Goal: Task Accomplishment & Management: Use online tool/utility

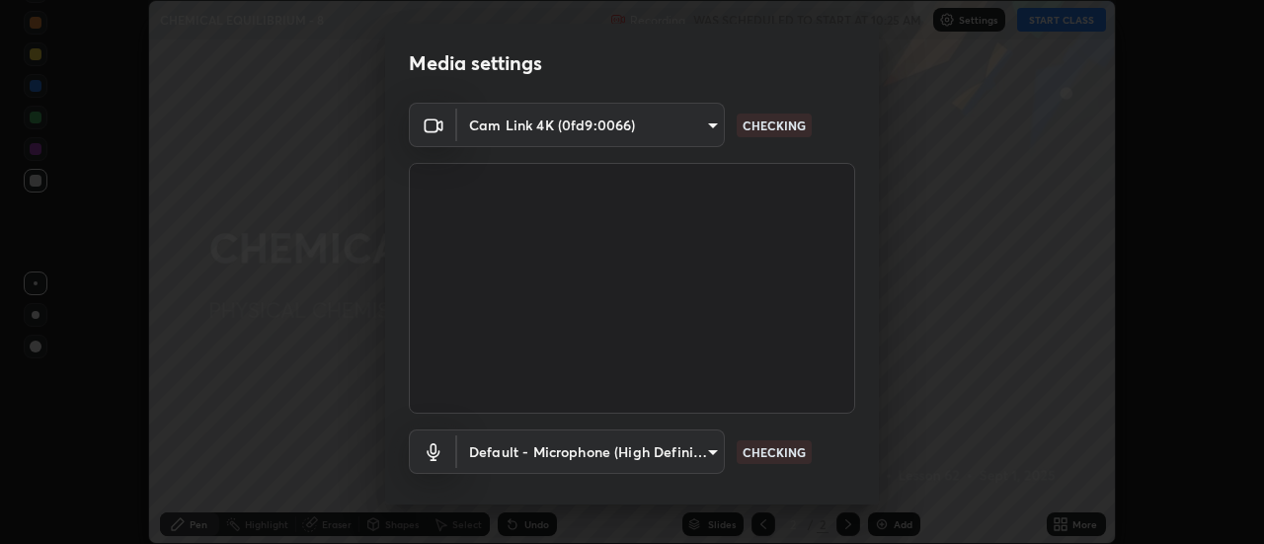
scroll to position [104, 0]
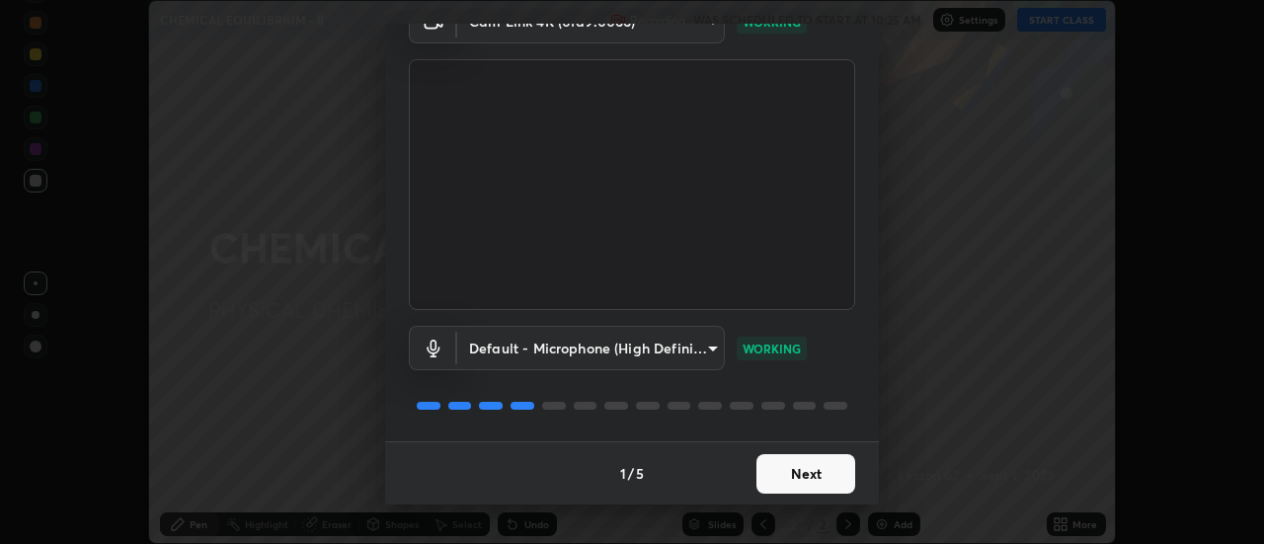
click at [811, 480] on button "Next" at bounding box center [805, 473] width 99 height 39
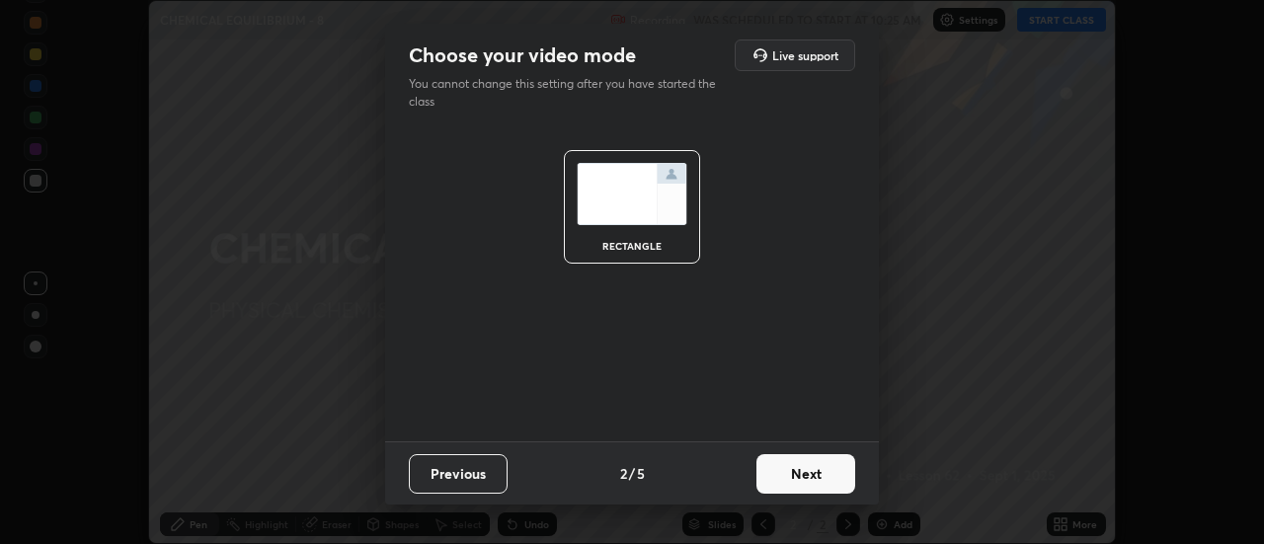
scroll to position [0, 0]
click at [818, 482] on button "Next" at bounding box center [805, 473] width 99 height 39
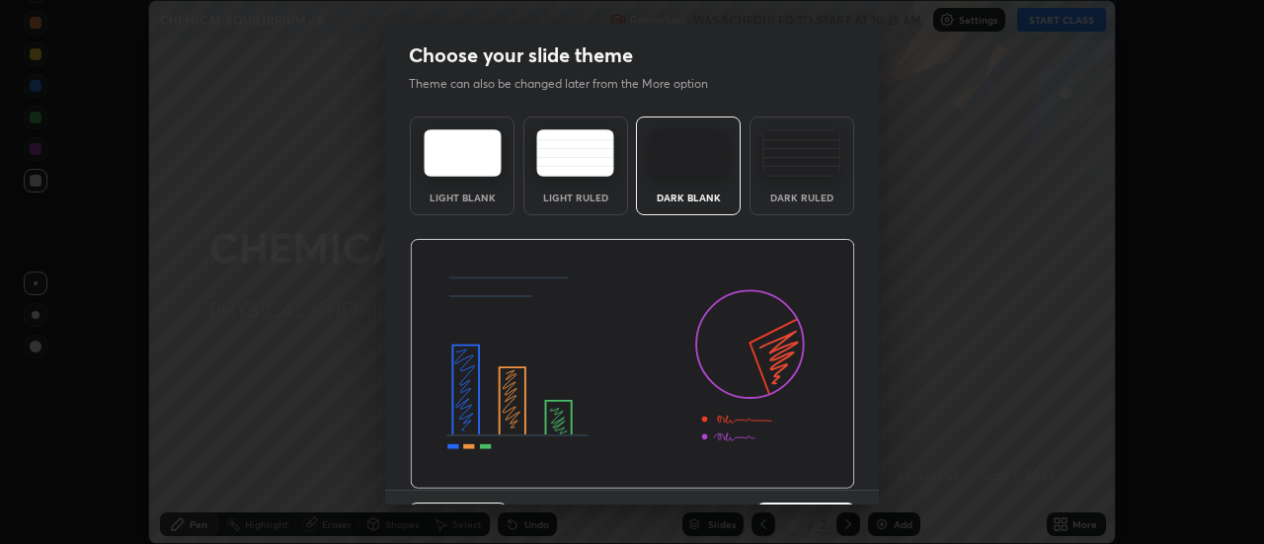
scroll to position [48, 0]
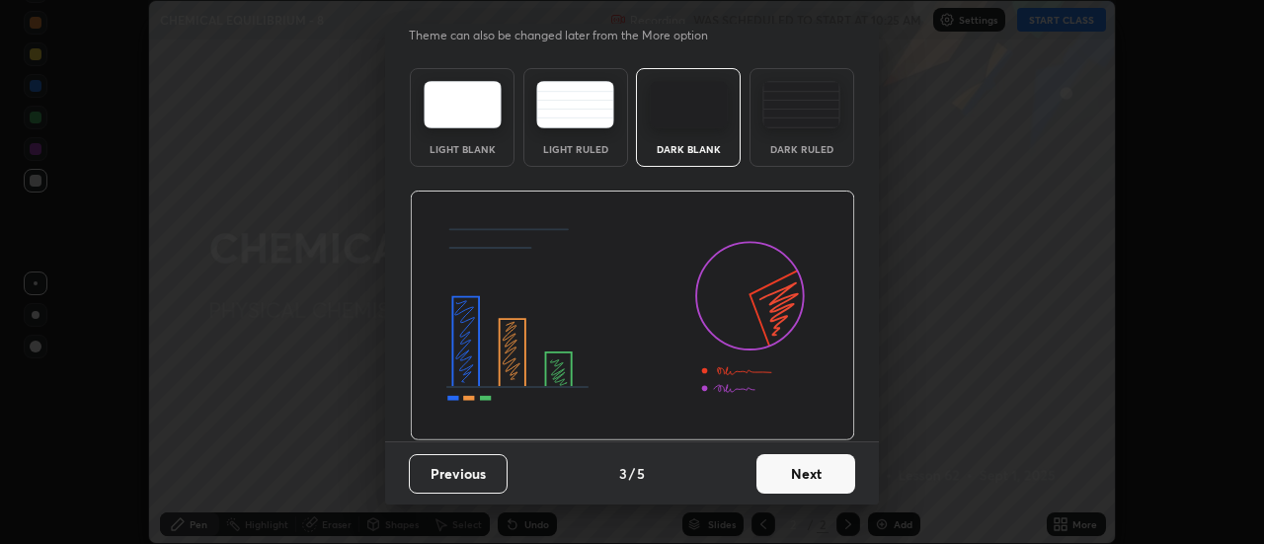
click at [819, 471] on button "Next" at bounding box center [805, 473] width 99 height 39
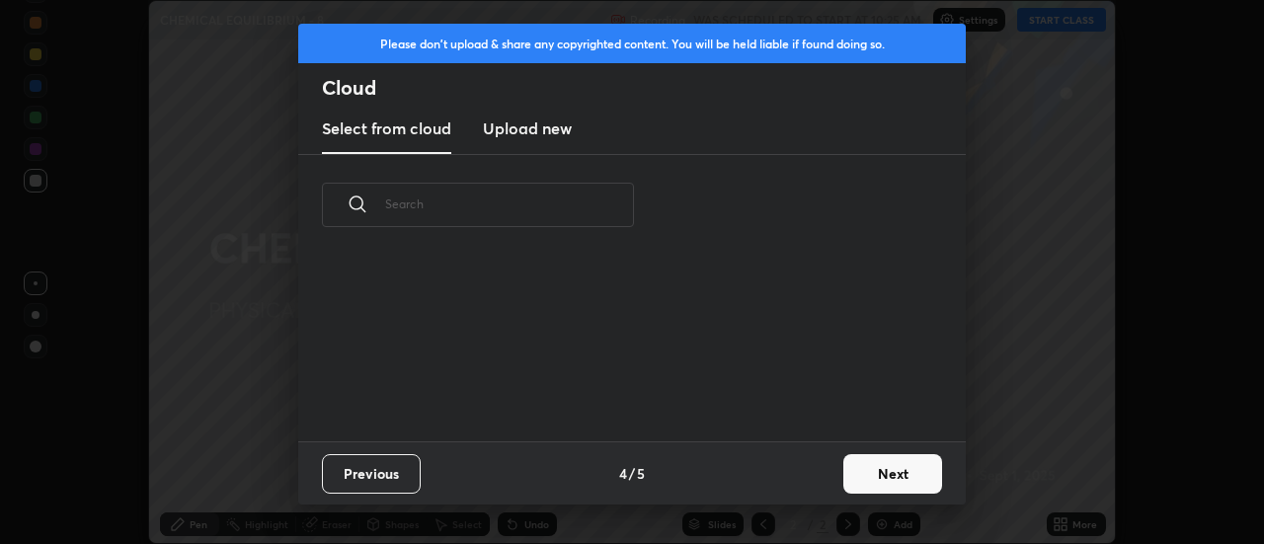
scroll to position [0, 0]
click at [882, 474] on button "Next" at bounding box center [892, 473] width 99 height 39
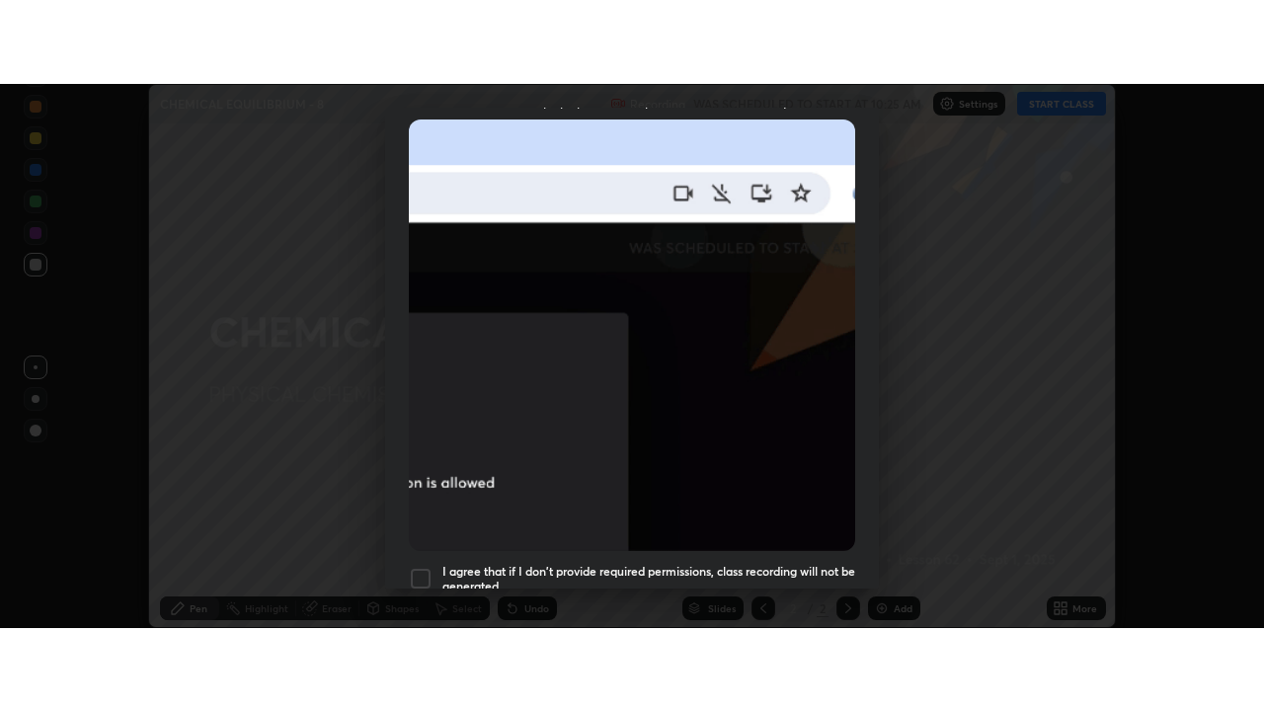
scroll to position [506, 0]
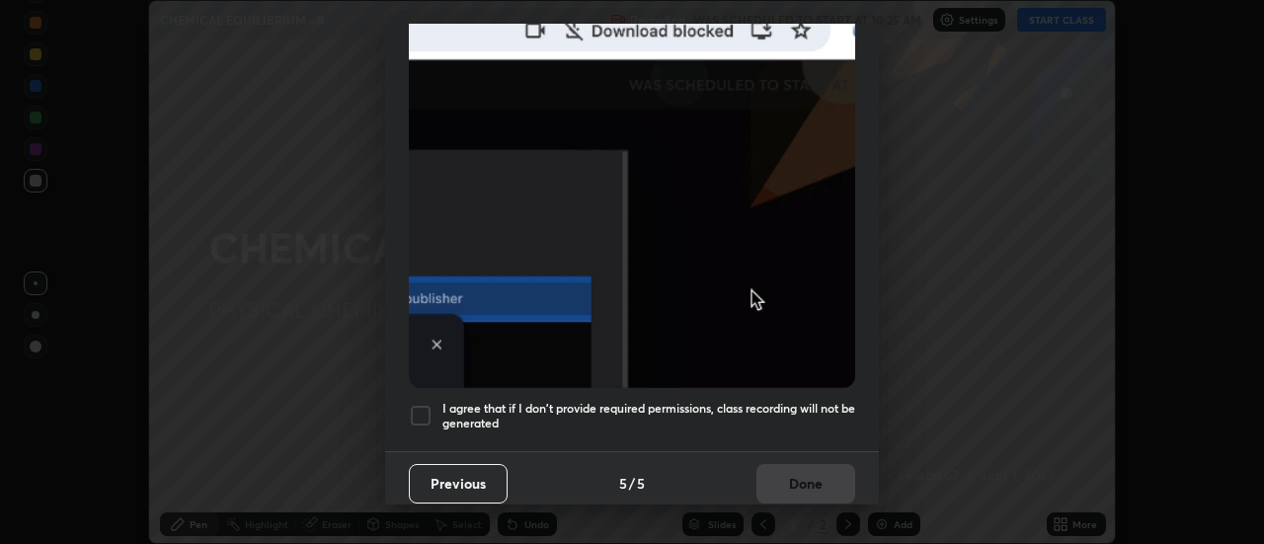
click at [772, 403] on h5 "I agree that if I don't provide required permissions, class recording will not …" at bounding box center [648, 416] width 413 height 31
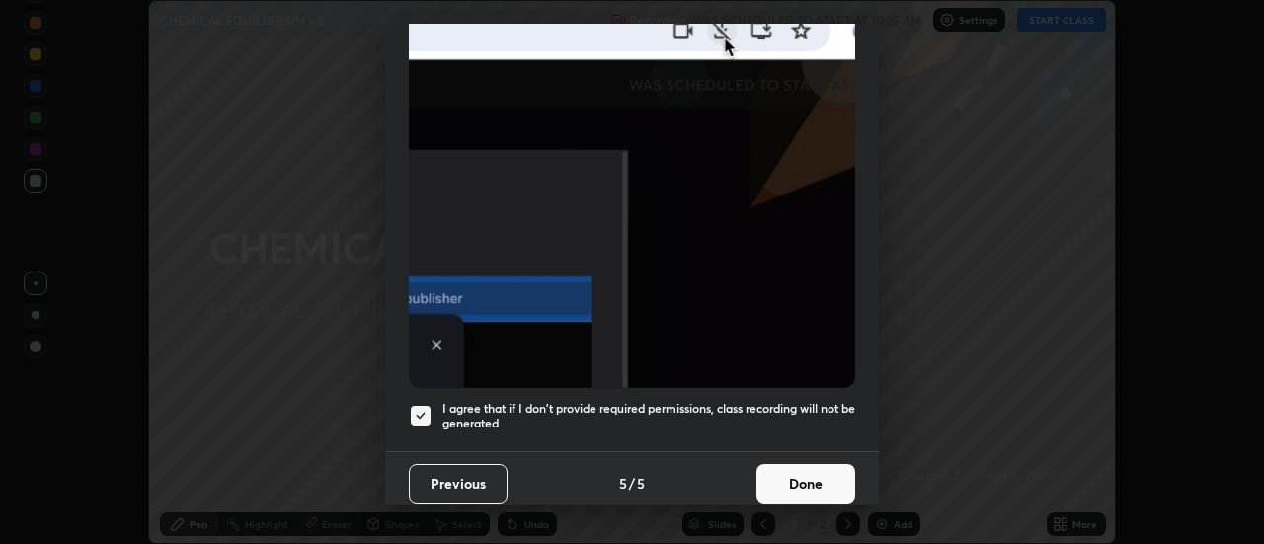
click at [791, 478] on button "Done" at bounding box center [805, 483] width 99 height 39
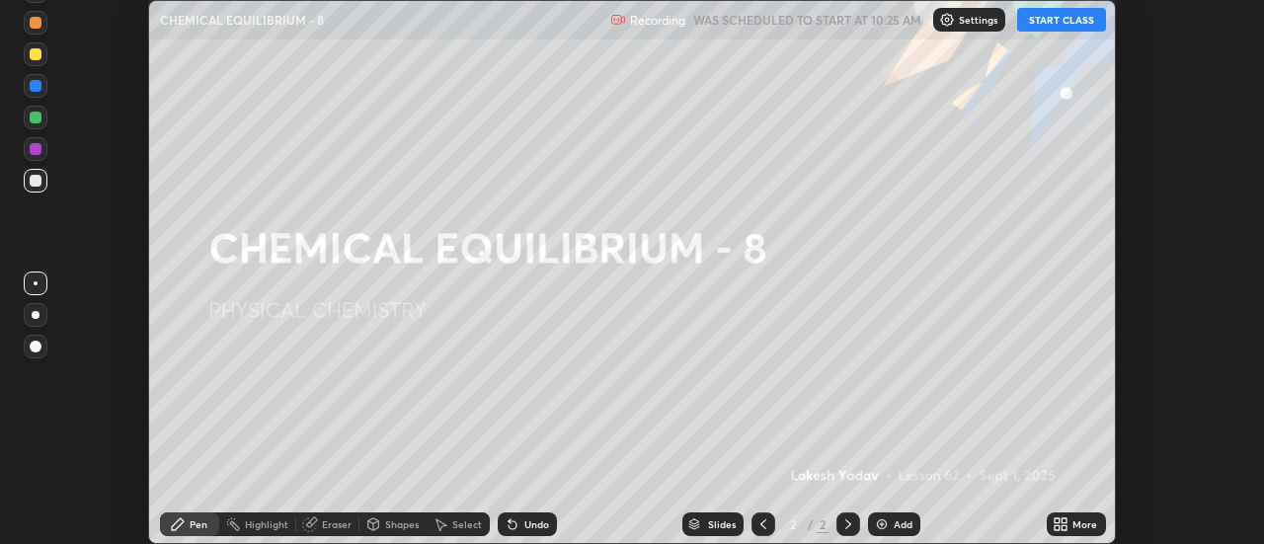
click at [1051, 19] on button "START CLASS" at bounding box center [1061, 20] width 89 height 24
click at [1058, 519] on icon at bounding box center [1056, 520] width 5 height 5
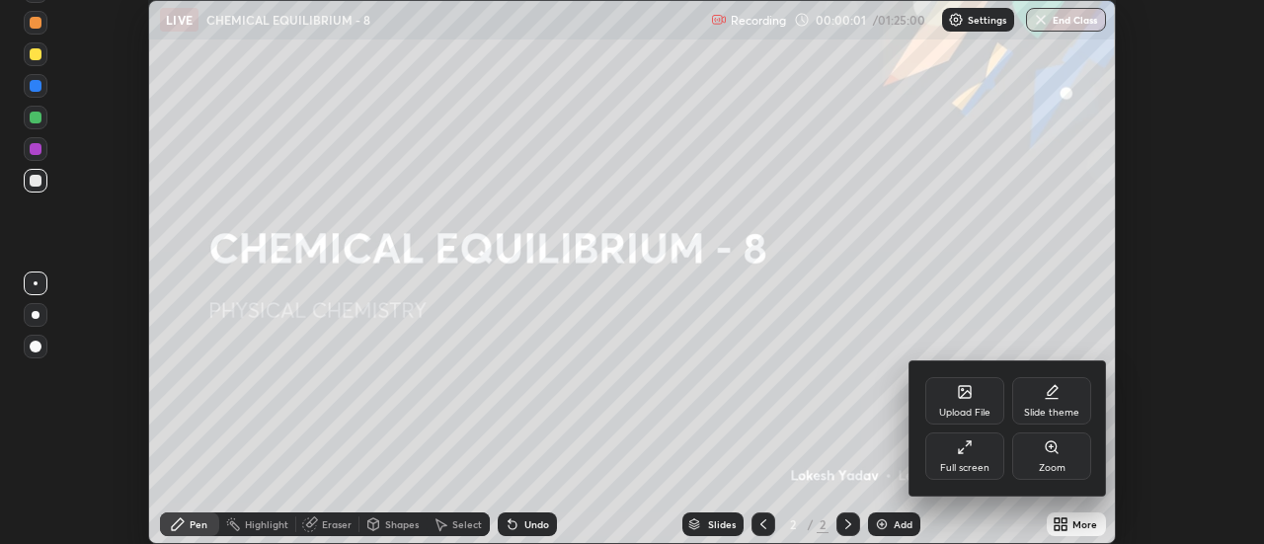
click at [963, 454] on icon at bounding box center [965, 447] width 16 height 16
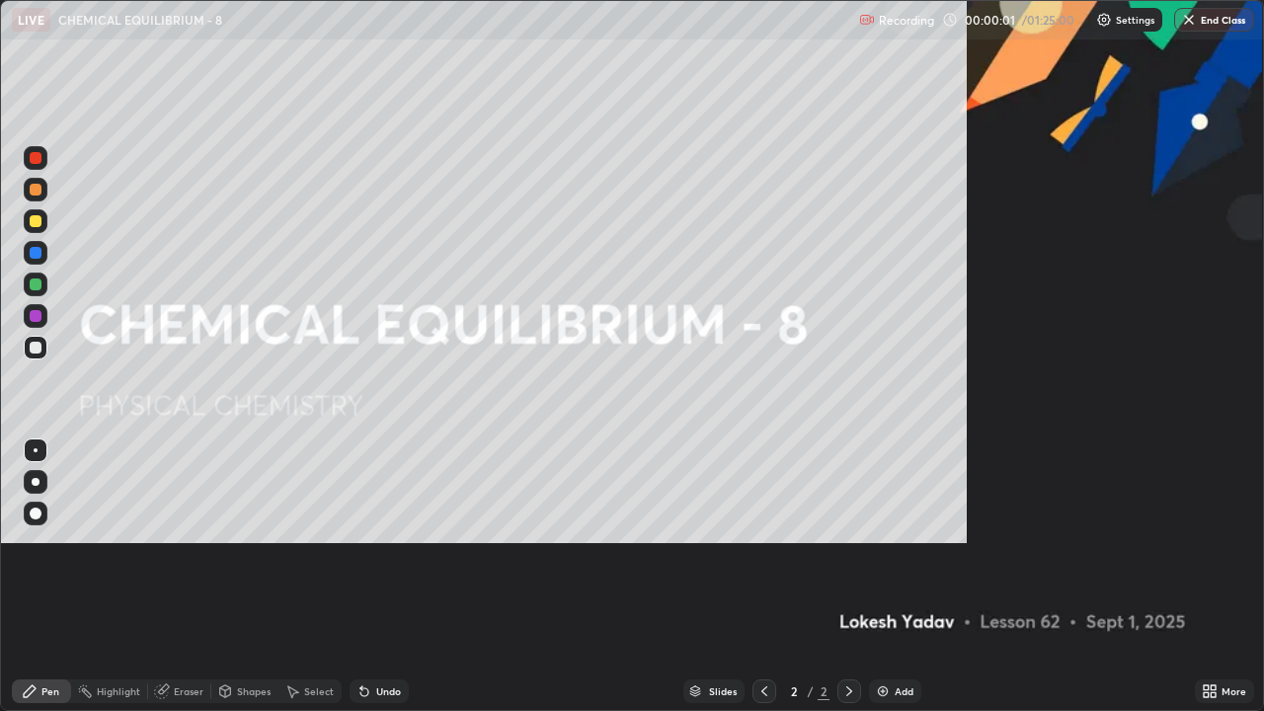
scroll to position [711, 1264]
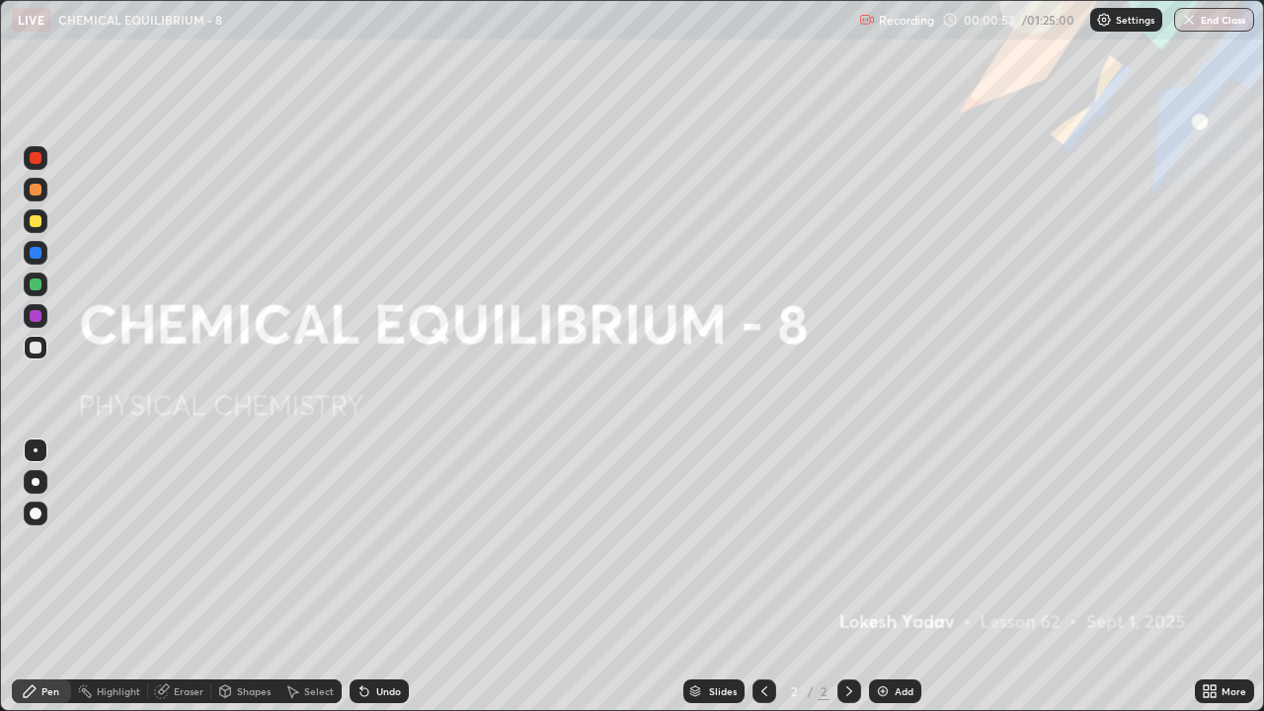
click at [883, 543] on img at bounding box center [883, 691] width 16 height 16
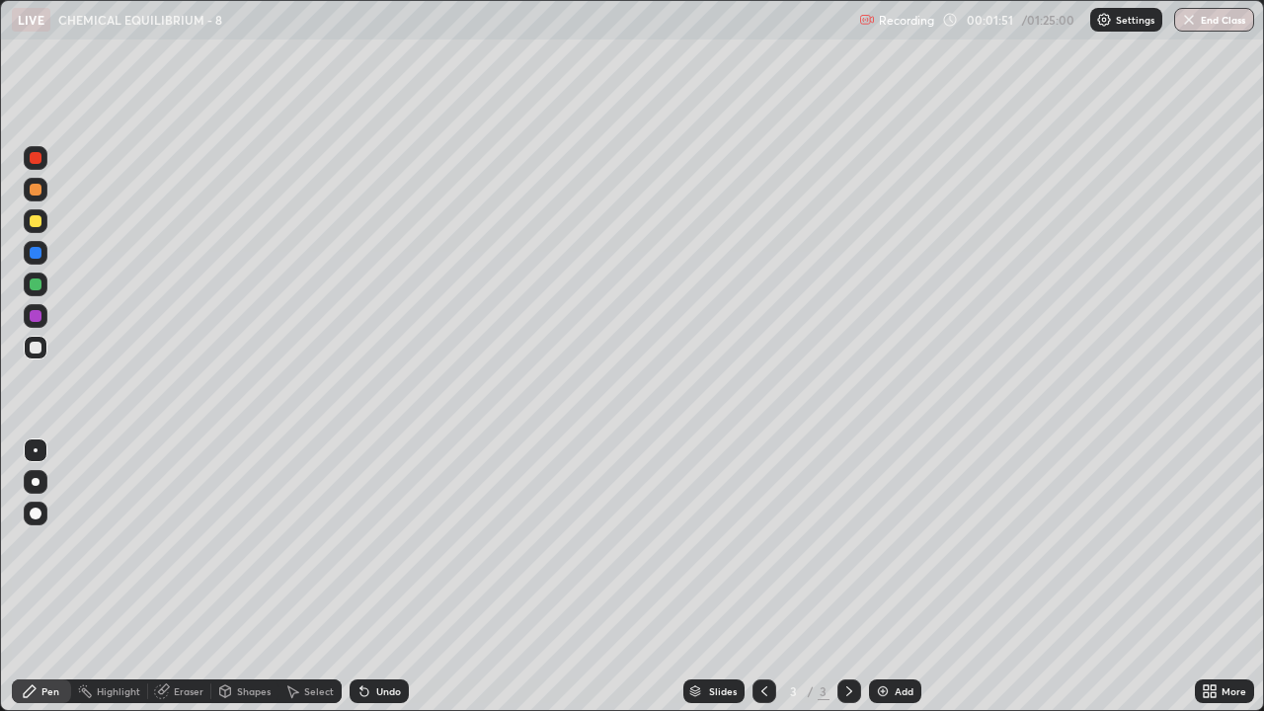
click at [30, 285] on div at bounding box center [36, 284] width 12 height 12
click at [42, 229] on div at bounding box center [36, 221] width 24 height 24
click at [38, 347] on div at bounding box center [36, 348] width 12 height 12
click at [882, 543] on img at bounding box center [883, 691] width 16 height 16
click at [42, 281] on div at bounding box center [36, 284] width 24 height 24
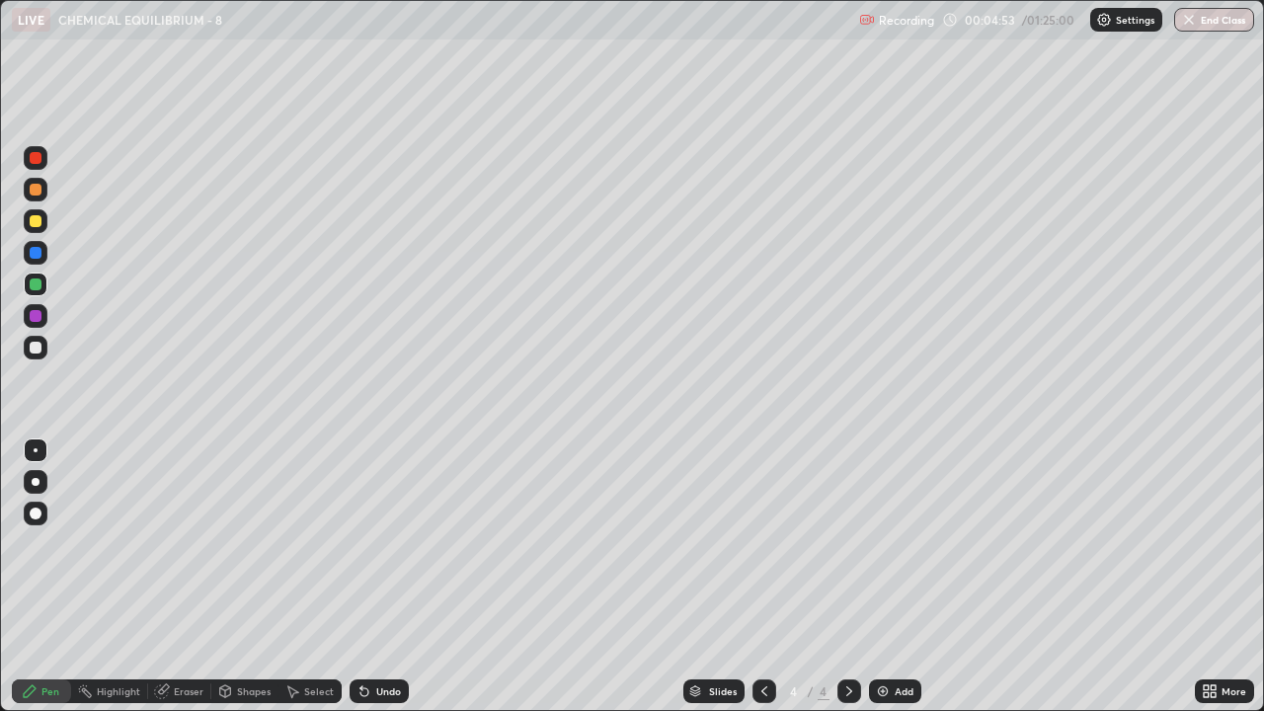
click at [31, 350] on div at bounding box center [36, 348] width 12 height 12
click at [34, 258] on div at bounding box center [36, 253] width 12 height 12
click at [36, 348] on div at bounding box center [36, 348] width 12 height 12
click at [371, 543] on div "Undo" at bounding box center [378, 691] width 59 height 24
click at [36, 159] on div at bounding box center [36, 158] width 12 height 12
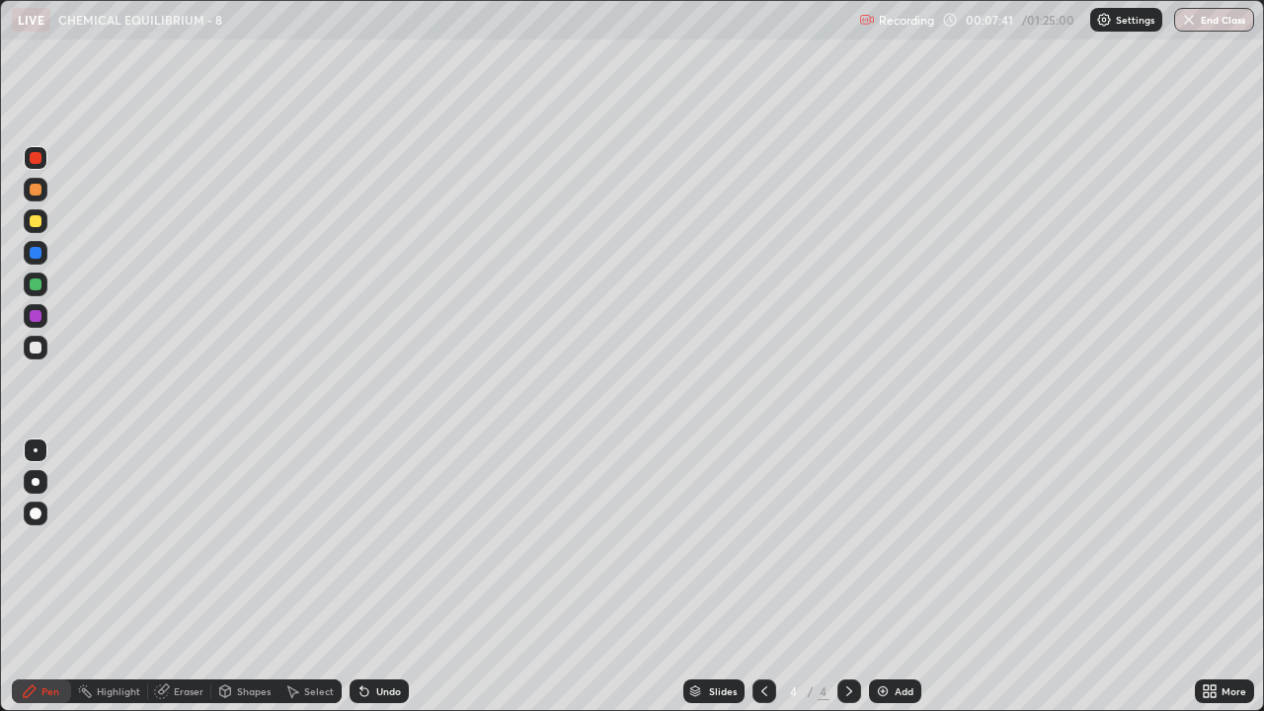
click at [32, 517] on div at bounding box center [36, 513] width 12 height 12
click at [36, 222] on div at bounding box center [36, 221] width 12 height 12
click at [37, 451] on div at bounding box center [36, 450] width 4 height 4
click at [890, 543] on div "Add" at bounding box center [895, 691] width 52 height 24
click at [36, 349] on div at bounding box center [36, 348] width 12 height 12
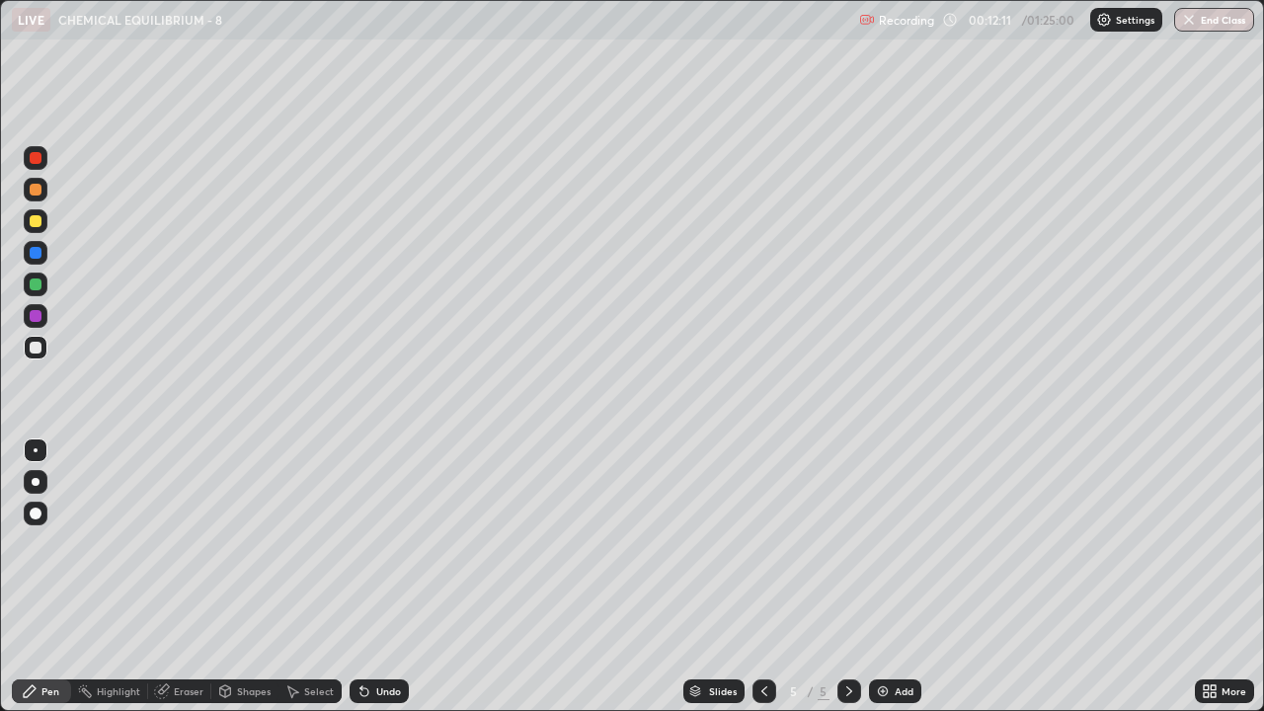
click at [384, 543] on div "Undo" at bounding box center [378, 691] width 59 height 24
click at [377, 543] on div "Undo" at bounding box center [388, 691] width 25 height 10
click at [386, 543] on div "Undo" at bounding box center [388, 691] width 25 height 10
click at [36, 317] on div at bounding box center [36, 316] width 12 height 12
click at [194, 543] on div "Eraser" at bounding box center [189, 691] width 30 height 10
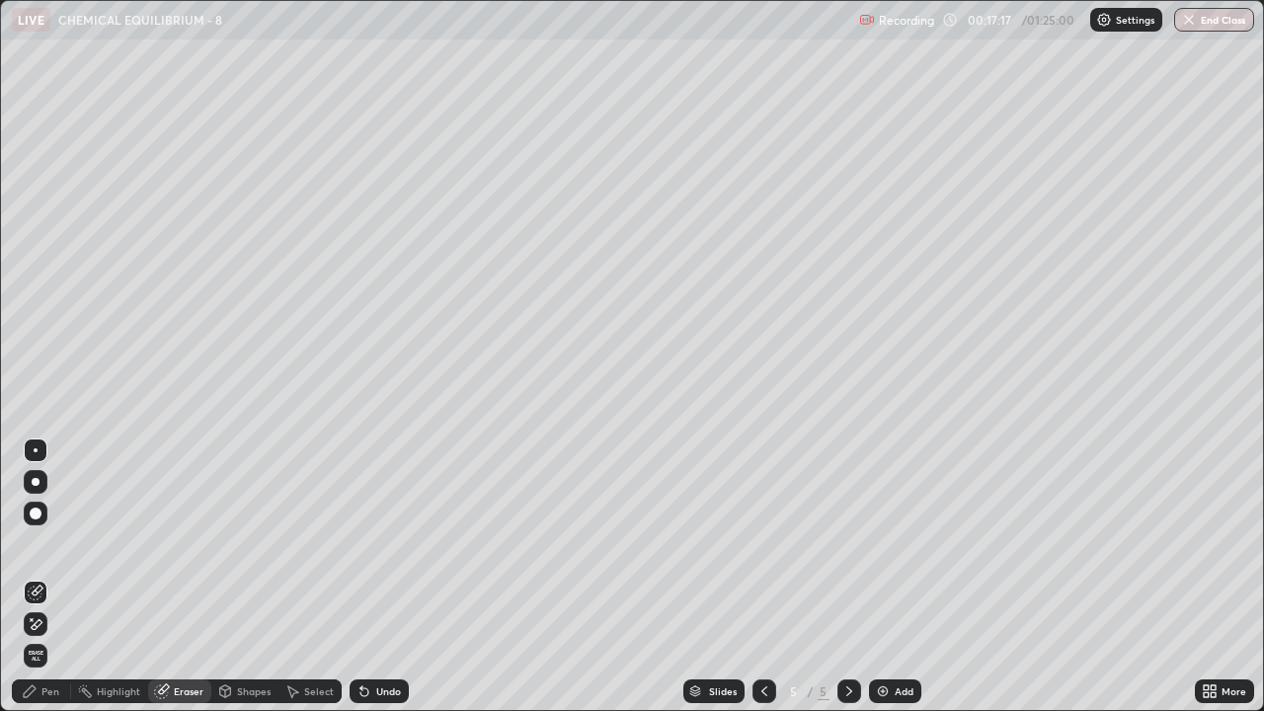
click at [44, 543] on div "Pen" at bounding box center [50, 691] width 18 height 10
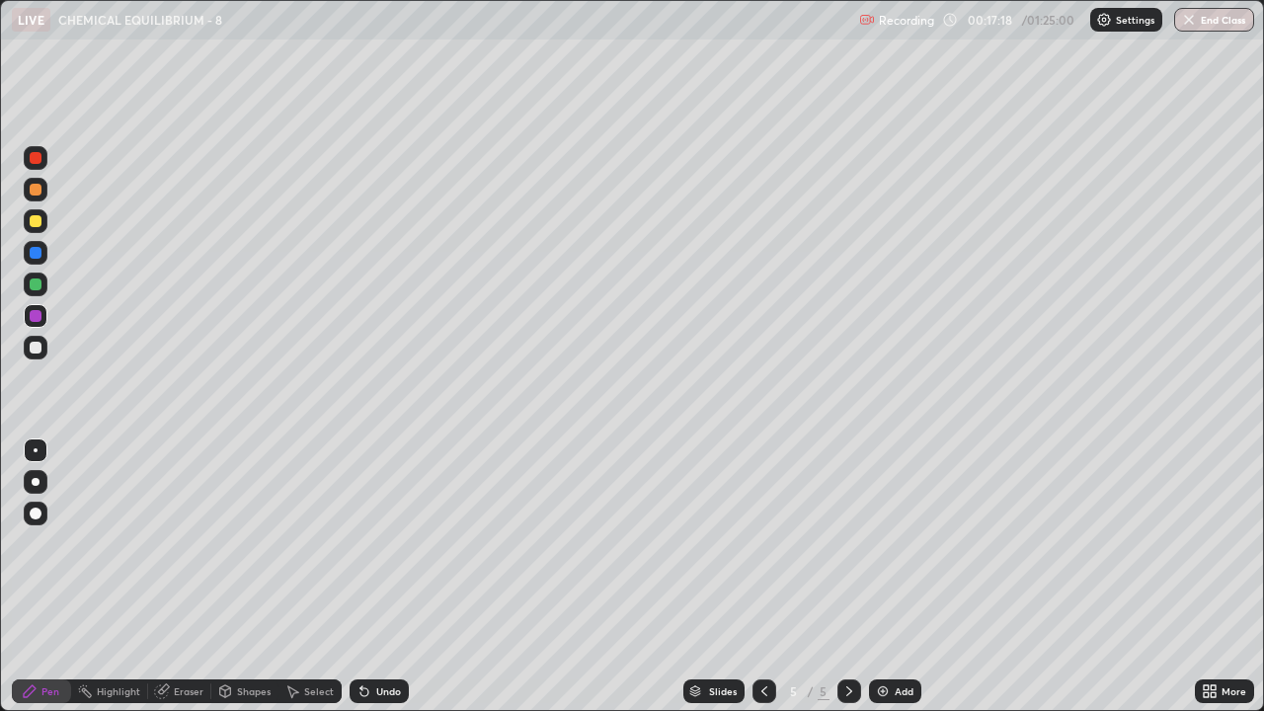
click at [39, 225] on div at bounding box center [36, 221] width 12 height 12
click at [39, 348] on div at bounding box center [36, 348] width 12 height 12
click at [360, 543] on icon at bounding box center [361, 687] width 2 height 2
click at [366, 543] on icon at bounding box center [364, 691] width 16 height 16
click at [361, 543] on icon at bounding box center [364, 692] width 8 height 8
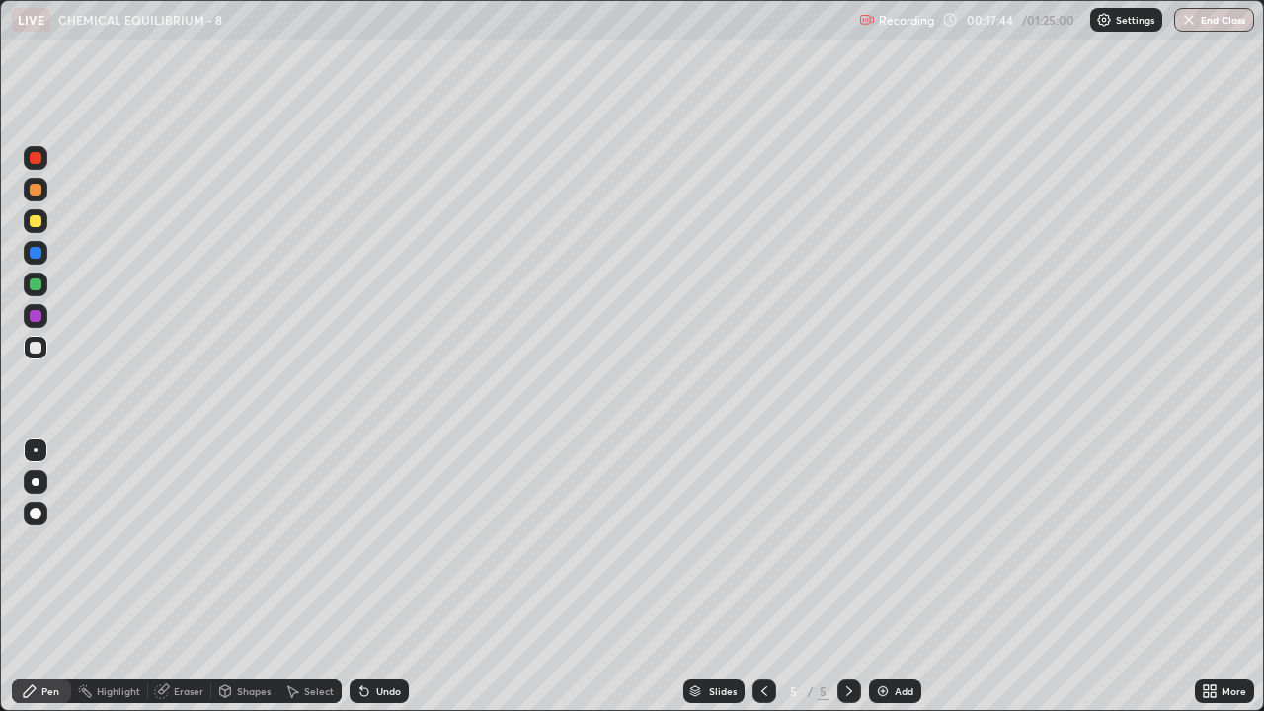
click at [361, 543] on icon at bounding box center [364, 692] width 8 height 8
click at [368, 543] on icon at bounding box center [364, 691] width 16 height 16
click at [33, 224] on div at bounding box center [36, 221] width 12 height 12
click at [37, 350] on div at bounding box center [36, 348] width 12 height 12
click at [175, 543] on div "Eraser" at bounding box center [189, 691] width 30 height 10
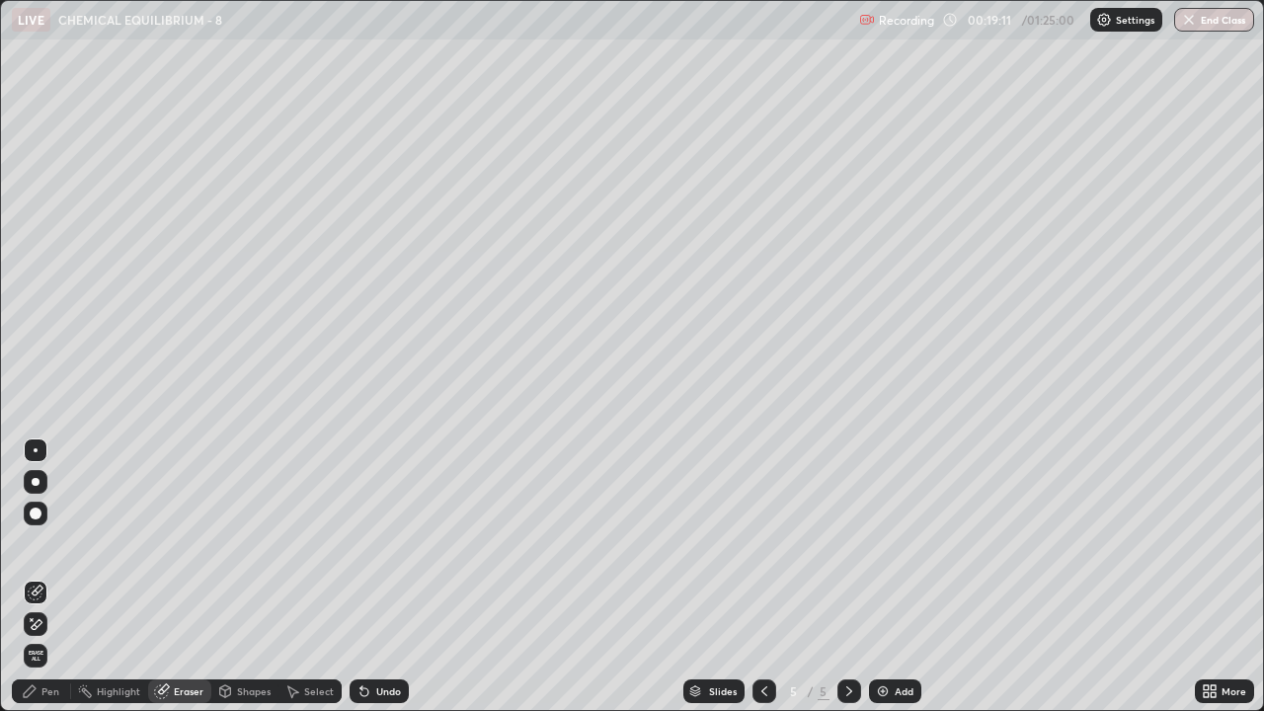
click at [48, 543] on div "Pen" at bounding box center [50, 691] width 18 height 10
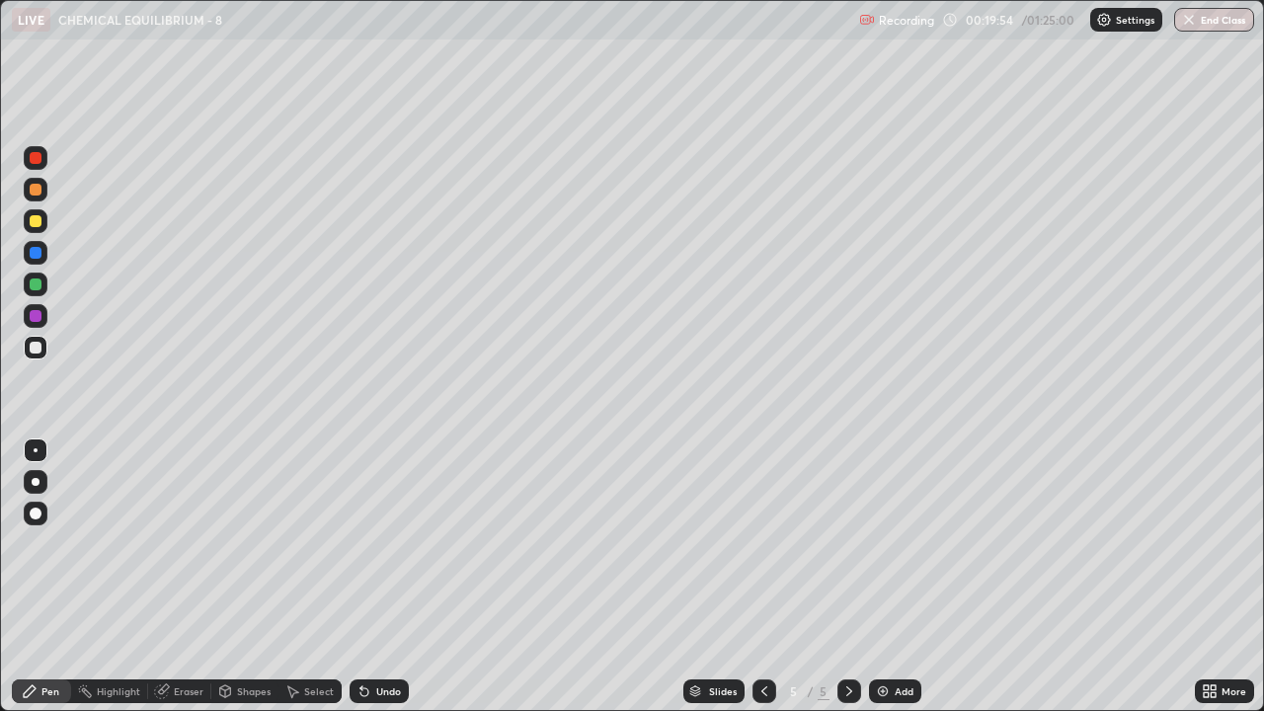
click at [34, 221] on div at bounding box center [36, 221] width 12 height 12
click at [35, 351] on div at bounding box center [36, 348] width 12 height 12
click at [39, 282] on div at bounding box center [36, 284] width 12 height 12
click at [35, 228] on div at bounding box center [36, 221] width 24 height 24
click at [885, 543] on img at bounding box center [883, 691] width 16 height 16
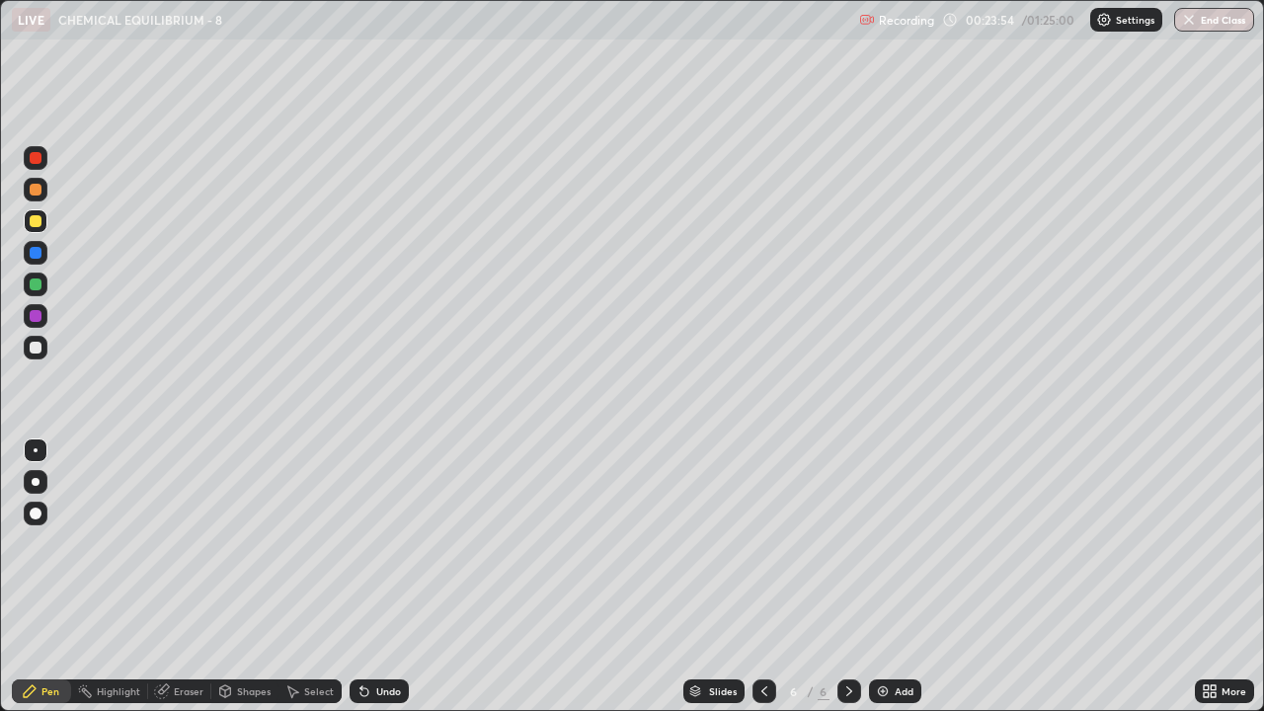
click at [36, 219] on div at bounding box center [36, 221] width 12 height 12
click at [376, 543] on div "Undo" at bounding box center [388, 691] width 25 height 10
click at [42, 358] on div at bounding box center [36, 348] width 24 height 24
click at [44, 282] on div at bounding box center [36, 284] width 24 height 24
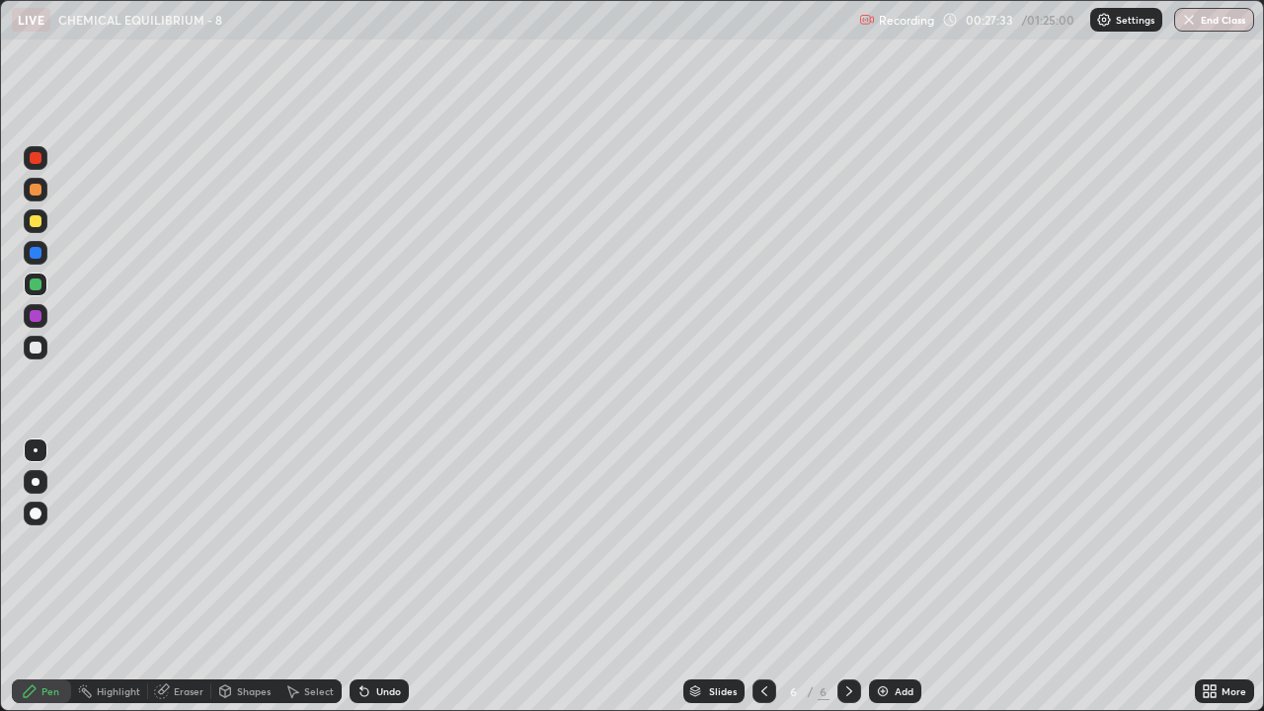
click at [35, 318] on div at bounding box center [36, 316] width 12 height 12
click at [35, 287] on div at bounding box center [36, 284] width 12 height 12
click at [36, 348] on div at bounding box center [36, 348] width 12 height 12
click at [39, 252] on div at bounding box center [36, 253] width 12 height 12
click at [39, 350] on div at bounding box center [36, 348] width 12 height 12
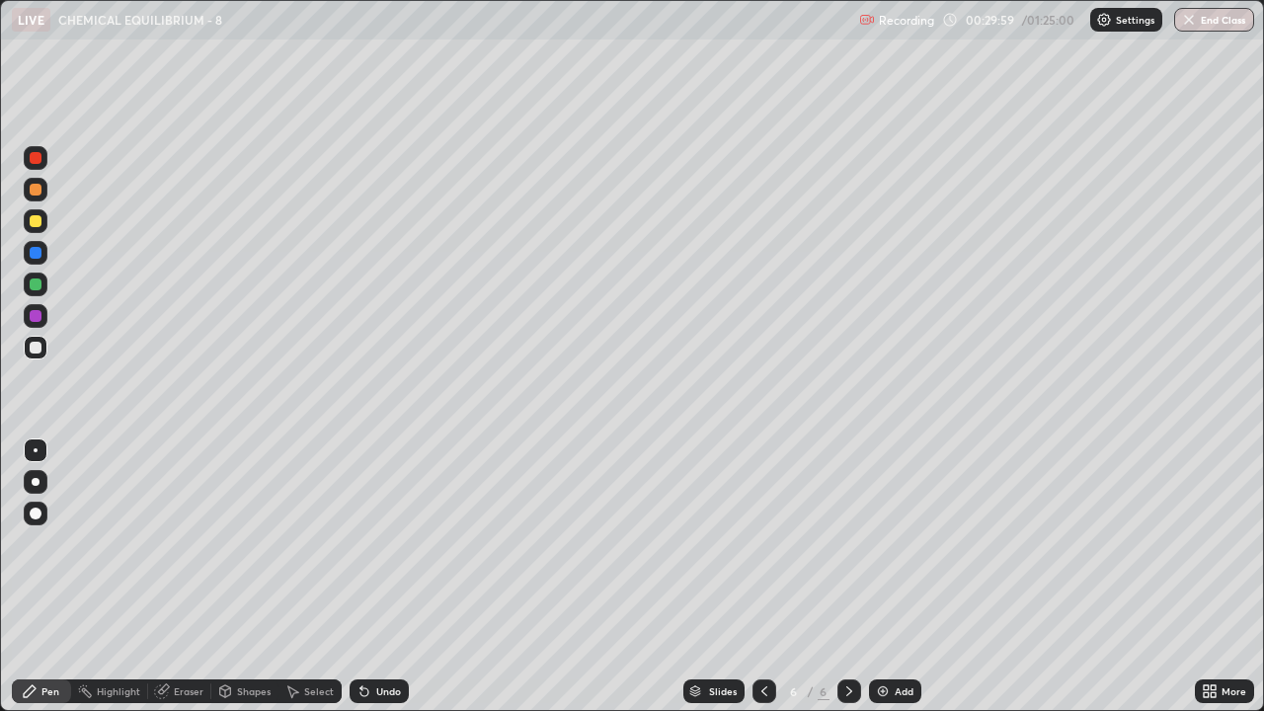
click at [39, 287] on div at bounding box center [36, 284] width 12 height 12
click at [34, 321] on div at bounding box center [36, 316] width 12 height 12
click at [37, 286] on div at bounding box center [36, 284] width 12 height 12
click at [33, 357] on div at bounding box center [36, 348] width 24 height 24
click at [33, 347] on div at bounding box center [36, 348] width 12 height 12
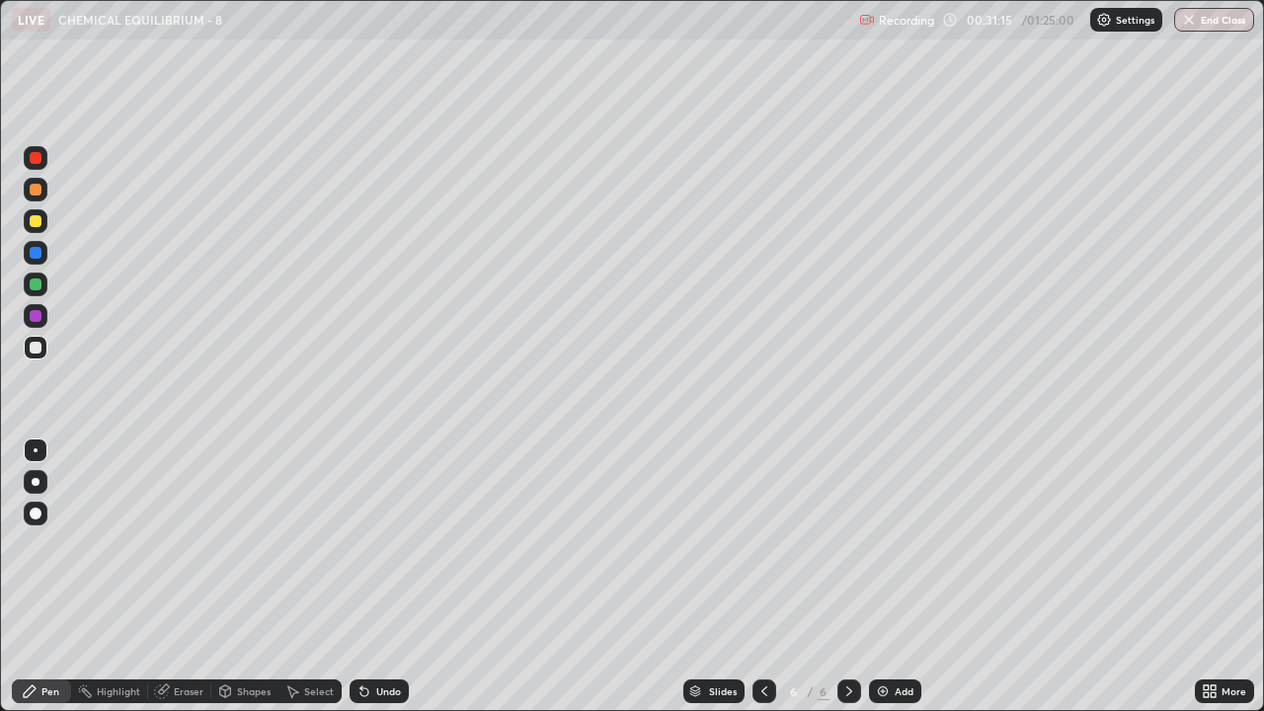
click at [32, 219] on div at bounding box center [36, 221] width 12 height 12
click at [36, 347] on div at bounding box center [36, 348] width 12 height 12
click at [34, 284] on div at bounding box center [36, 284] width 12 height 12
click at [33, 321] on div at bounding box center [36, 316] width 12 height 12
click at [43, 349] on div at bounding box center [36, 348] width 24 height 24
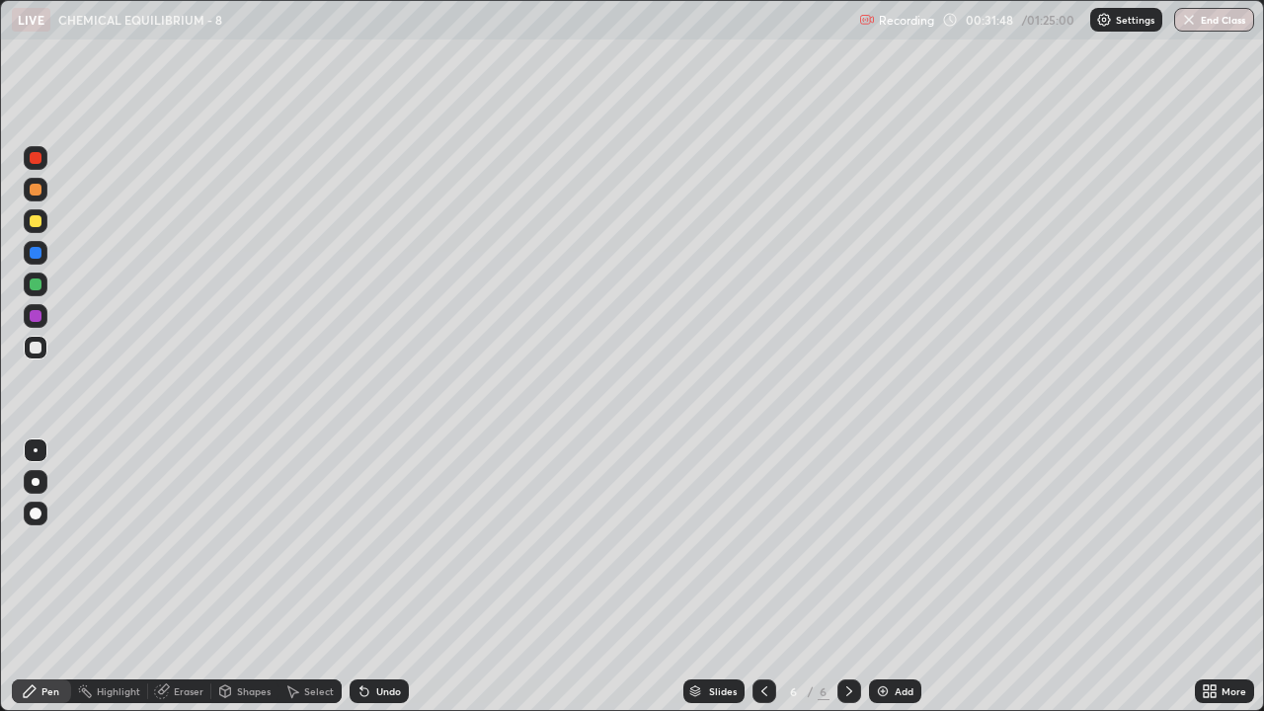
click at [35, 318] on div at bounding box center [36, 316] width 12 height 12
click at [36, 285] on div at bounding box center [36, 284] width 12 height 12
click at [43, 254] on div at bounding box center [36, 253] width 24 height 24
click at [376, 543] on div "Undo" at bounding box center [388, 691] width 25 height 10
click at [45, 193] on div at bounding box center [36, 190] width 24 height 24
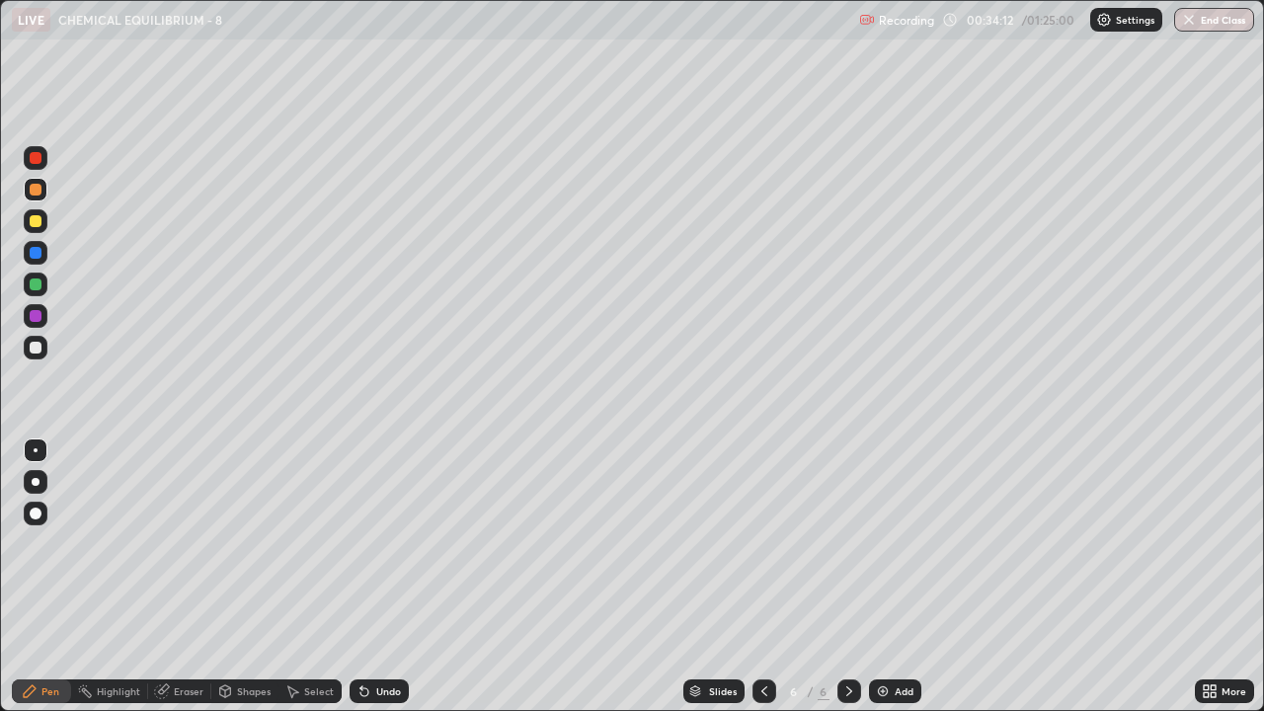
click at [34, 316] on div at bounding box center [36, 316] width 12 height 12
click at [34, 347] on div at bounding box center [36, 348] width 12 height 12
click at [27, 222] on div at bounding box center [36, 221] width 24 height 24
click at [361, 543] on icon at bounding box center [364, 692] width 8 height 8
click at [376, 543] on div "Undo" at bounding box center [388, 691] width 25 height 10
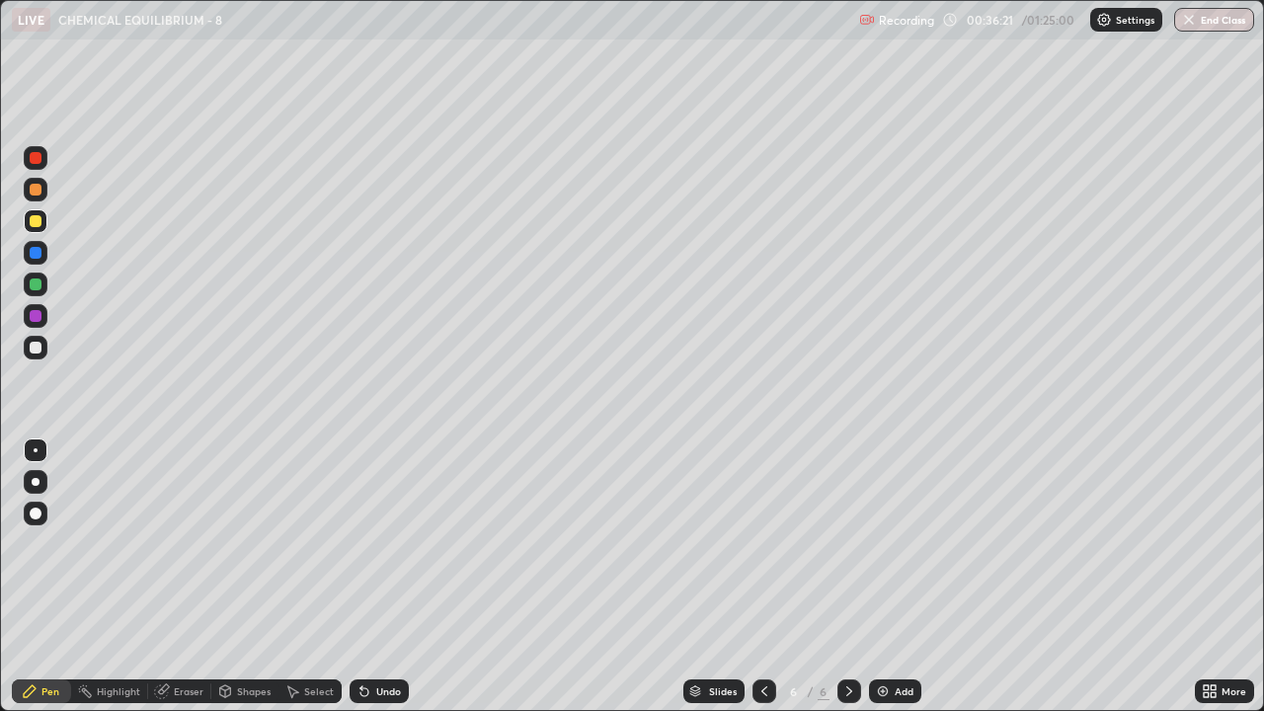
click at [296, 543] on icon at bounding box center [292, 691] width 16 height 16
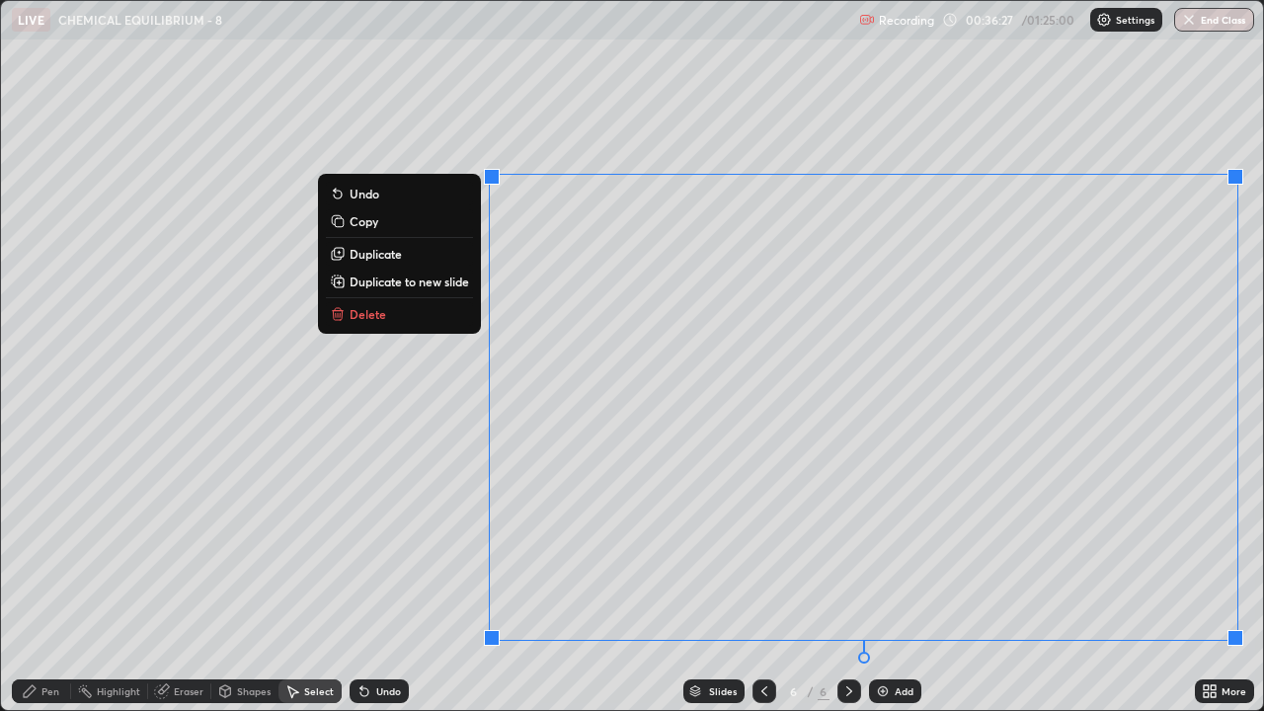
click at [386, 283] on p "Duplicate to new slide" at bounding box center [408, 281] width 119 height 16
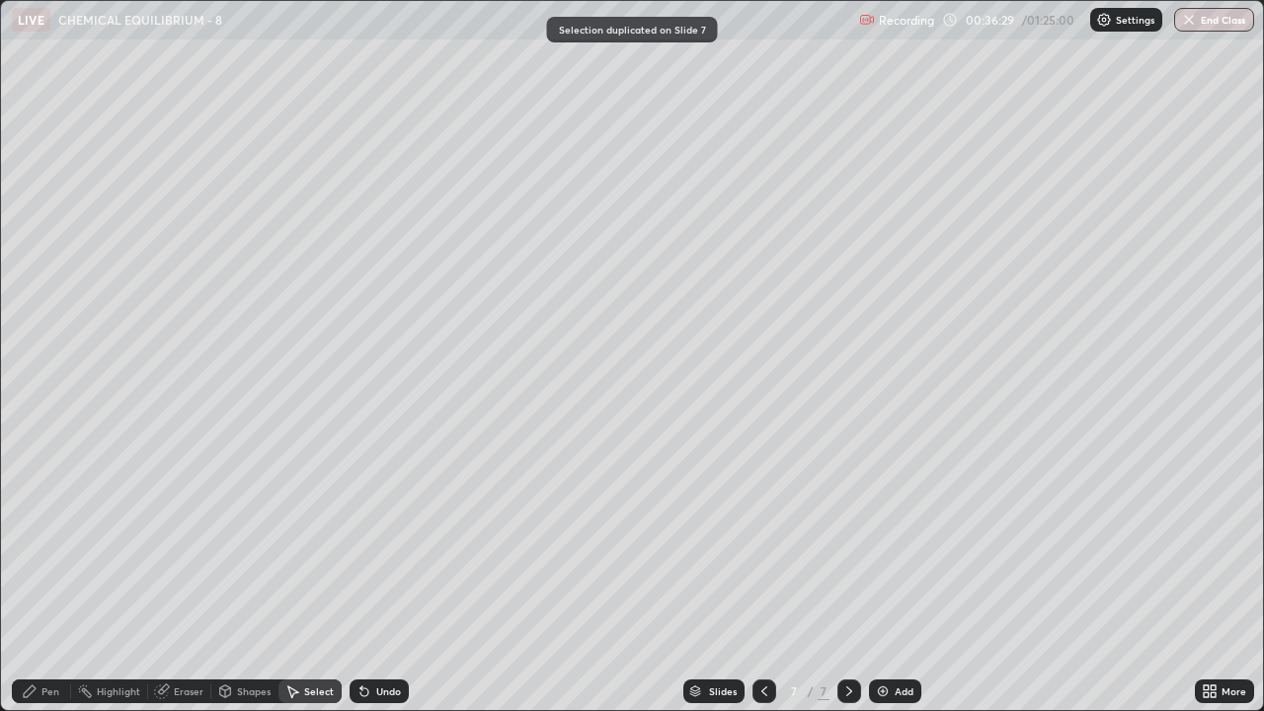
click at [43, 543] on div "Pen" at bounding box center [50, 691] width 18 height 10
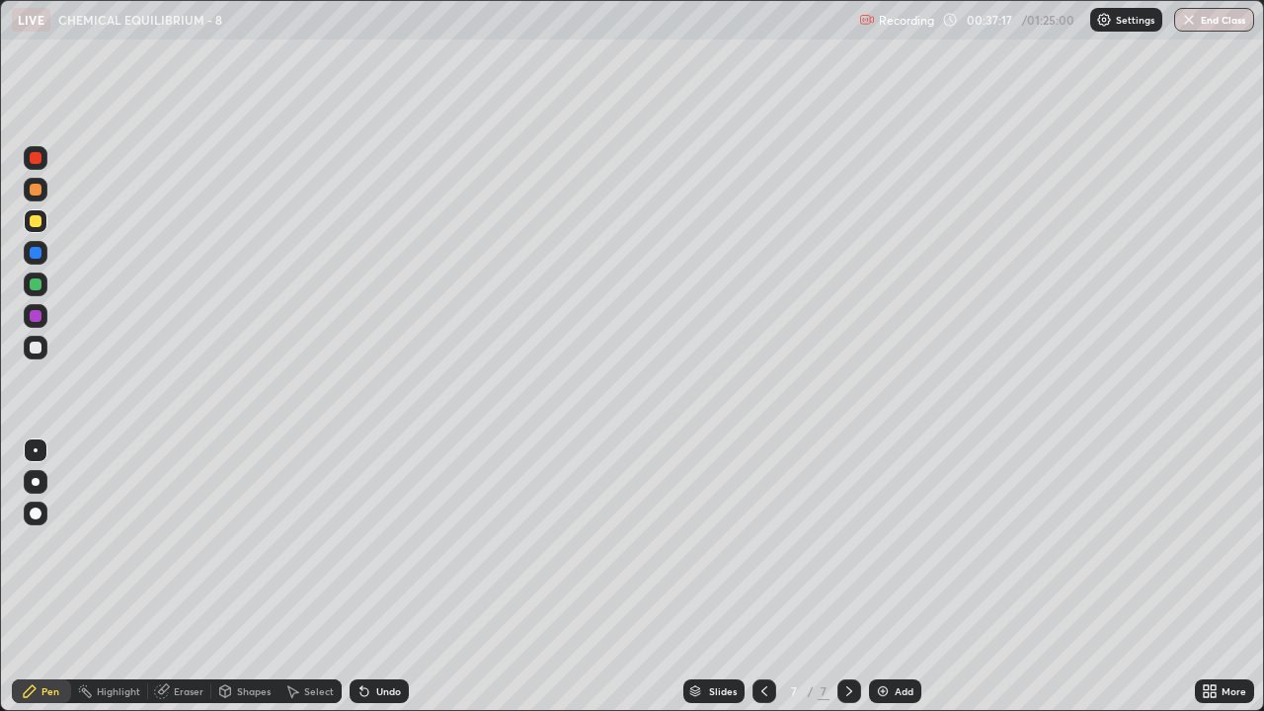
click at [364, 543] on icon at bounding box center [364, 691] width 16 height 16
click at [360, 543] on icon at bounding box center [361, 687] width 2 height 2
click at [320, 543] on div "Select" at bounding box center [319, 691] width 30 height 10
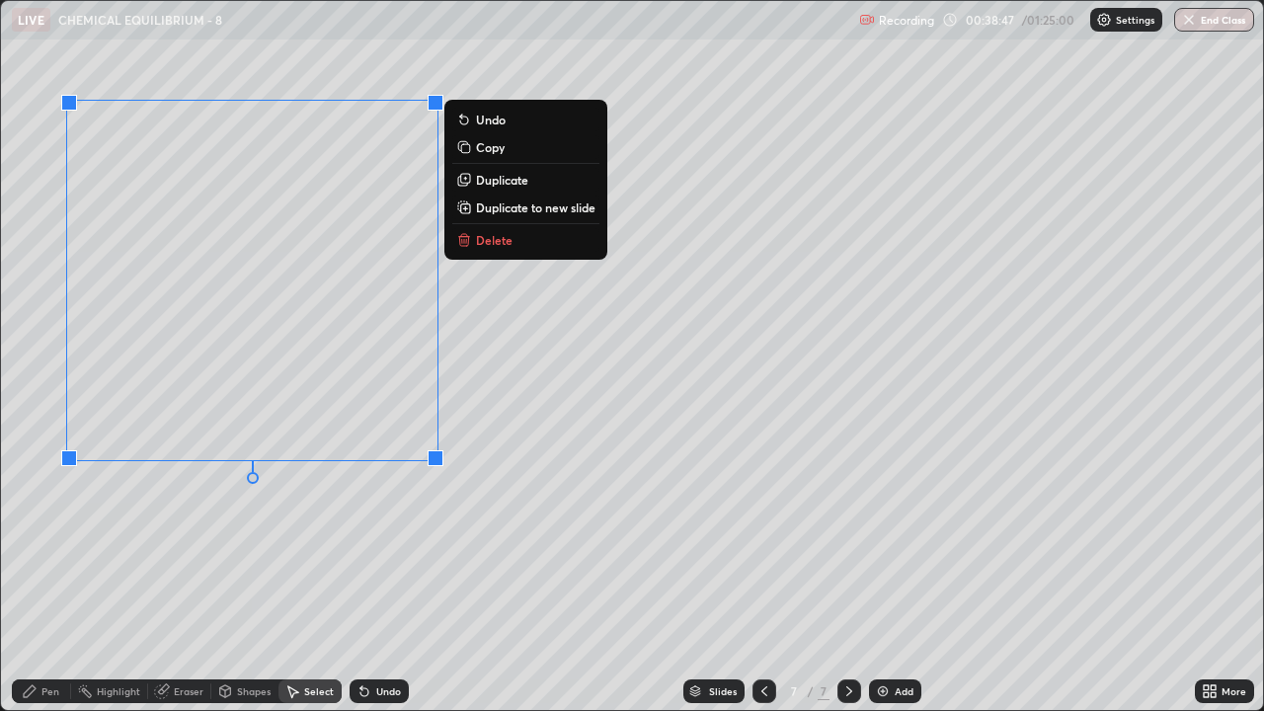
click at [521, 210] on p "Duplicate to new slide" at bounding box center [535, 207] width 119 height 16
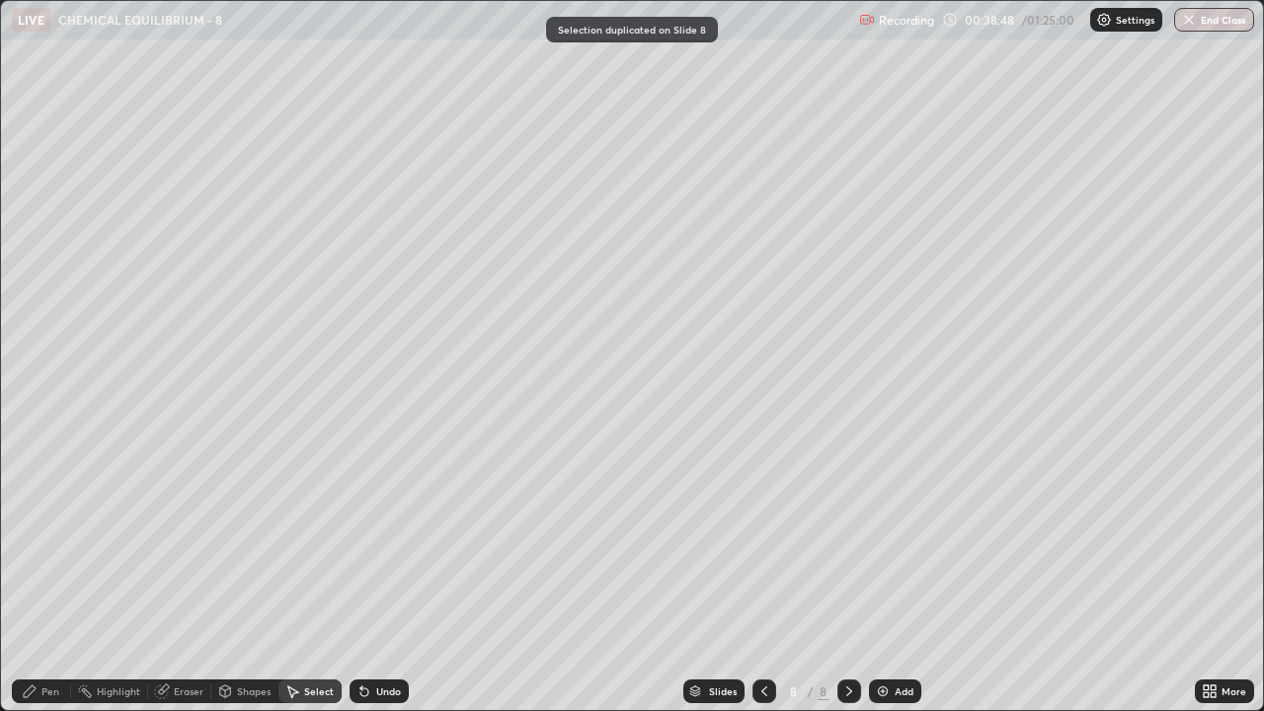
click at [43, 543] on div "Pen" at bounding box center [41, 691] width 59 height 24
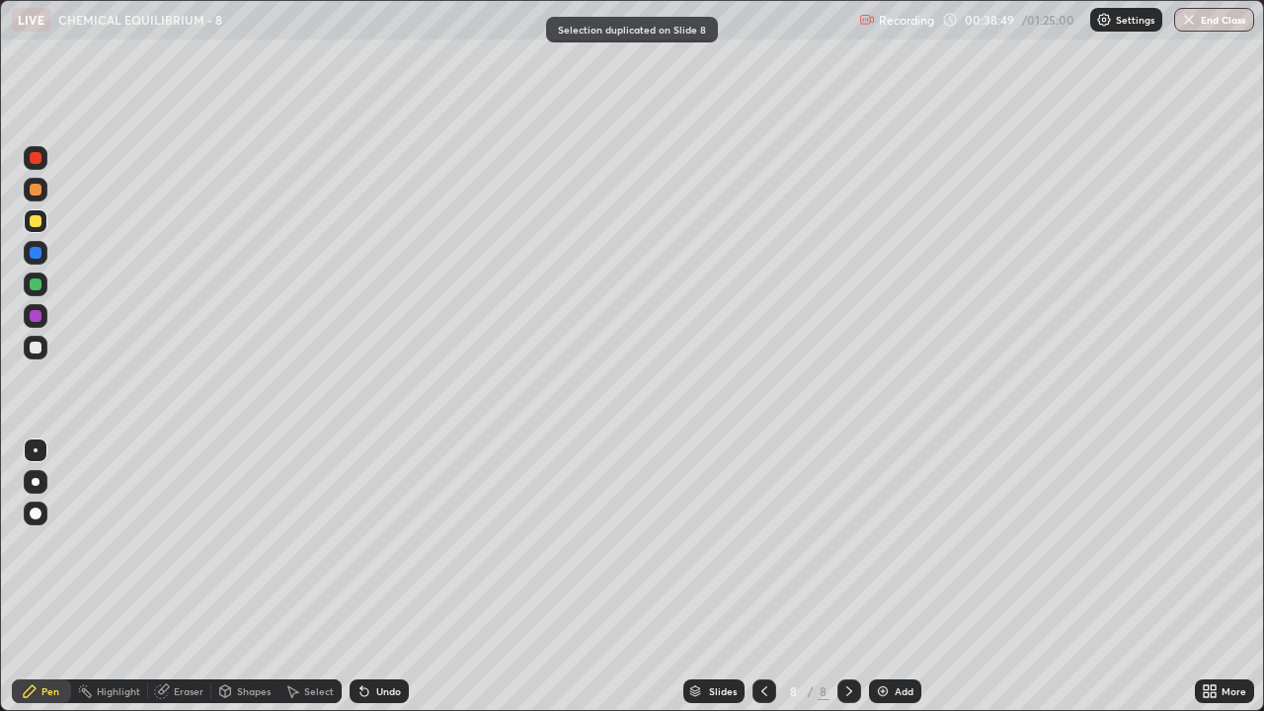
click at [37, 345] on div at bounding box center [36, 348] width 12 height 12
click at [31, 287] on div at bounding box center [36, 284] width 12 height 12
click at [35, 314] on div at bounding box center [36, 316] width 12 height 12
click at [34, 228] on div at bounding box center [36, 221] width 24 height 24
click at [882, 543] on img at bounding box center [883, 691] width 16 height 16
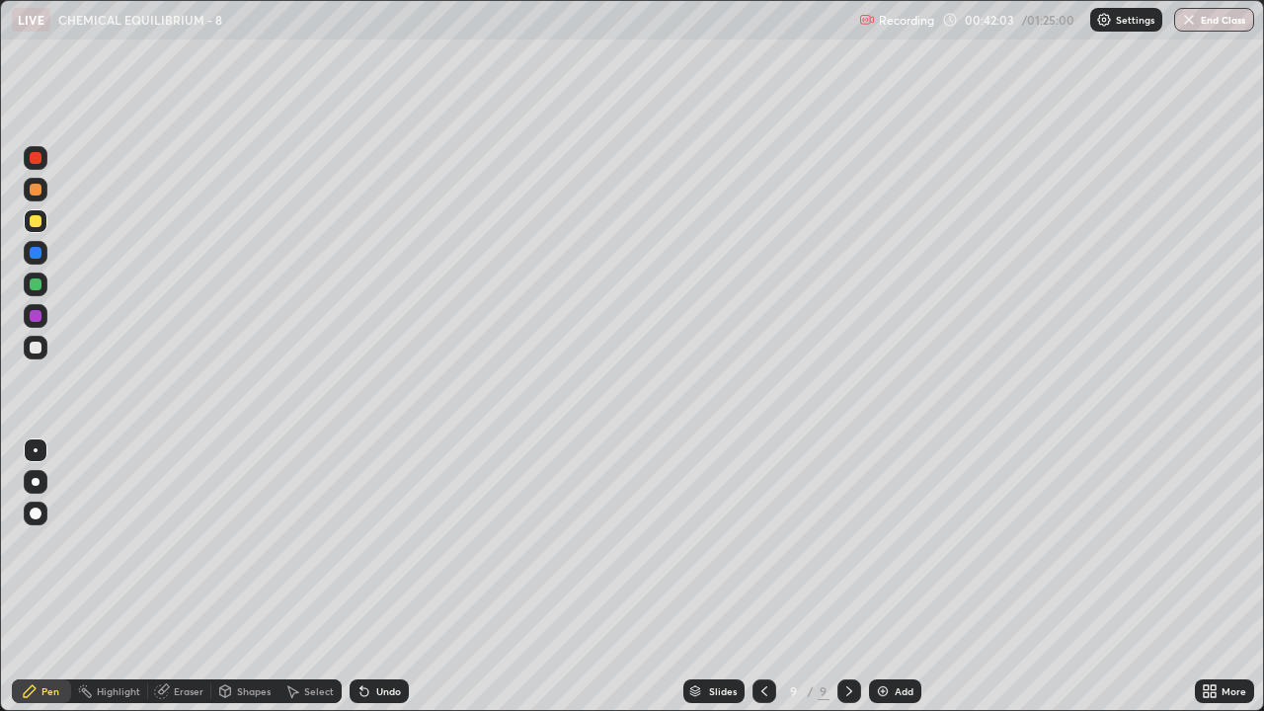
click at [43, 342] on div at bounding box center [36, 348] width 24 height 24
click at [39, 222] on div at bounding box center [36, 221] width 12 height 12
click at [39, 355] on div at bounding box center [36, 348] width 24 height 24
click at [37, 286] on div at bounding box center [36, 284] width 12 height 12
click at [37, 223] on div at bounding box center [36, 221] width 12 height 12
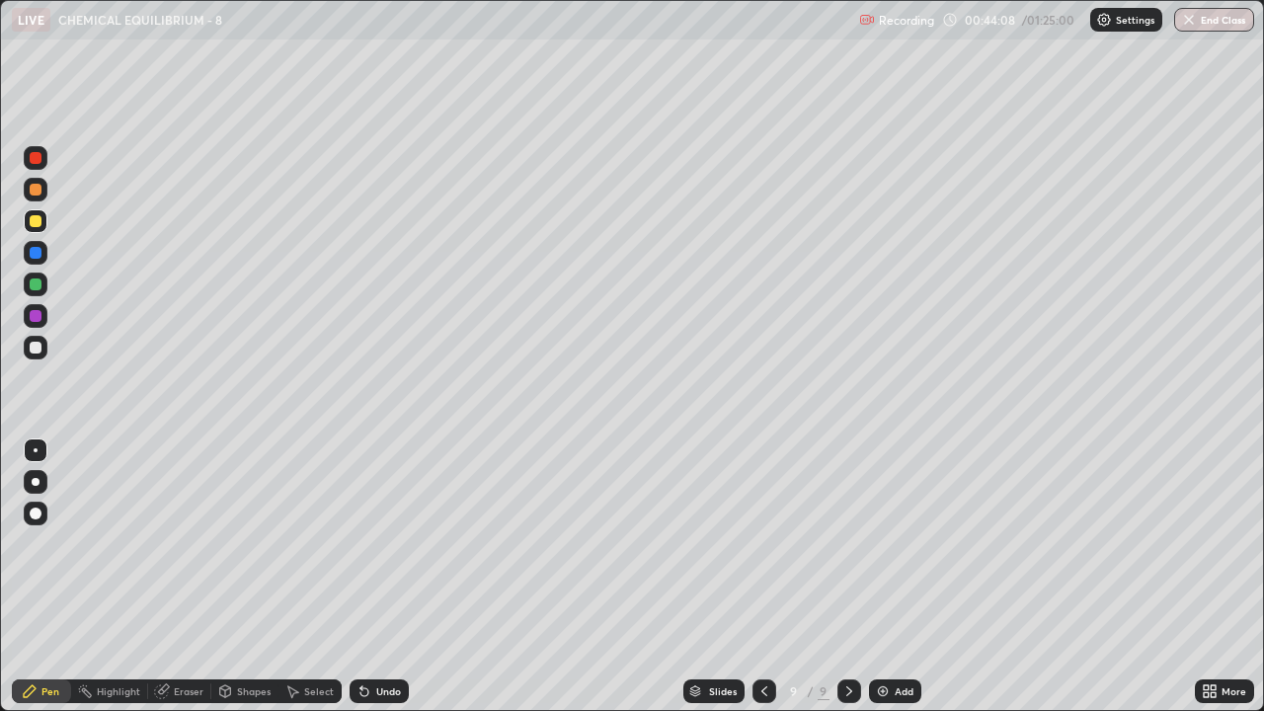
click at [389, 543] on div "Undo" at bounding box center [388, 691] width 25 height 10
click at [42, 350] on div at bounding box center [36, 348] width 24 height 24
click at [42, 285] on div at bounding box center [36, 284] width 24 height 24
click at [881, 543] on div "Add" at bounding box center [895, 691] width 52 height 24
click at [763, 543] on icon at bounding box center [763, 691] width 16 height 16
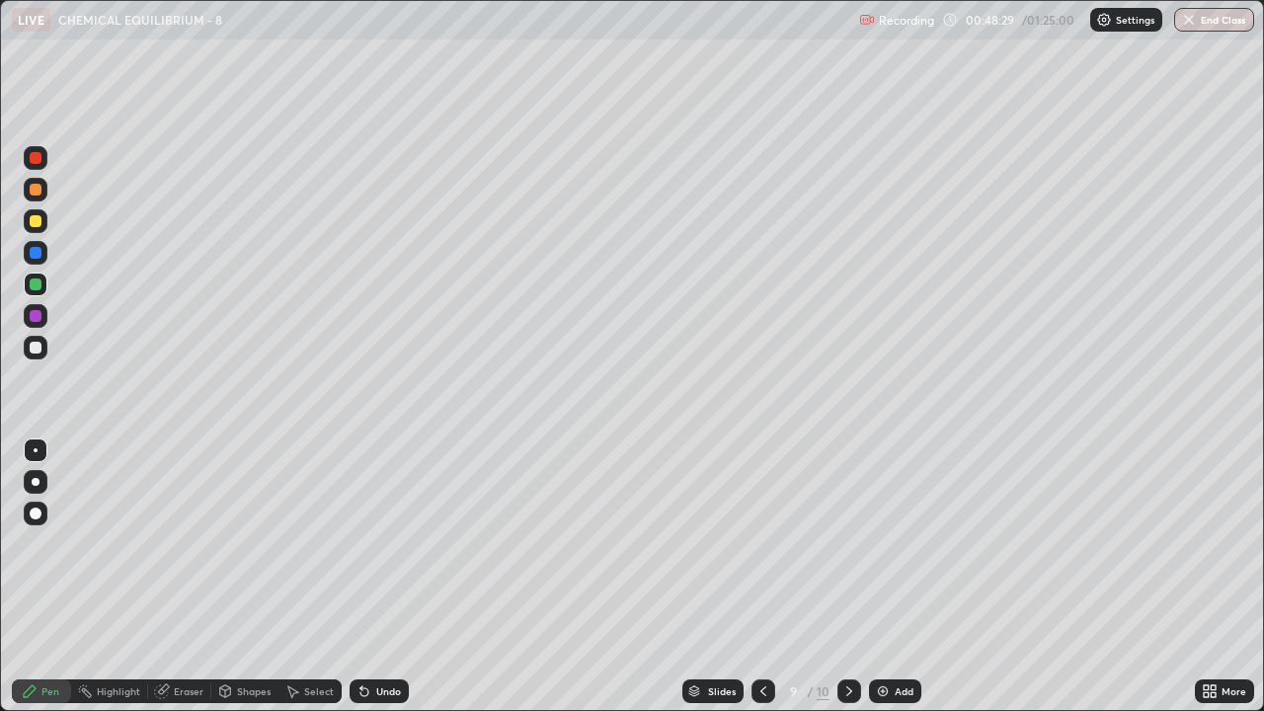
click at [39, 321] on div at bounding box center [36, 316] width 12 height 12
click at [302, 543] on div "Select" at bounding box center [309, 691] width 63 height 24
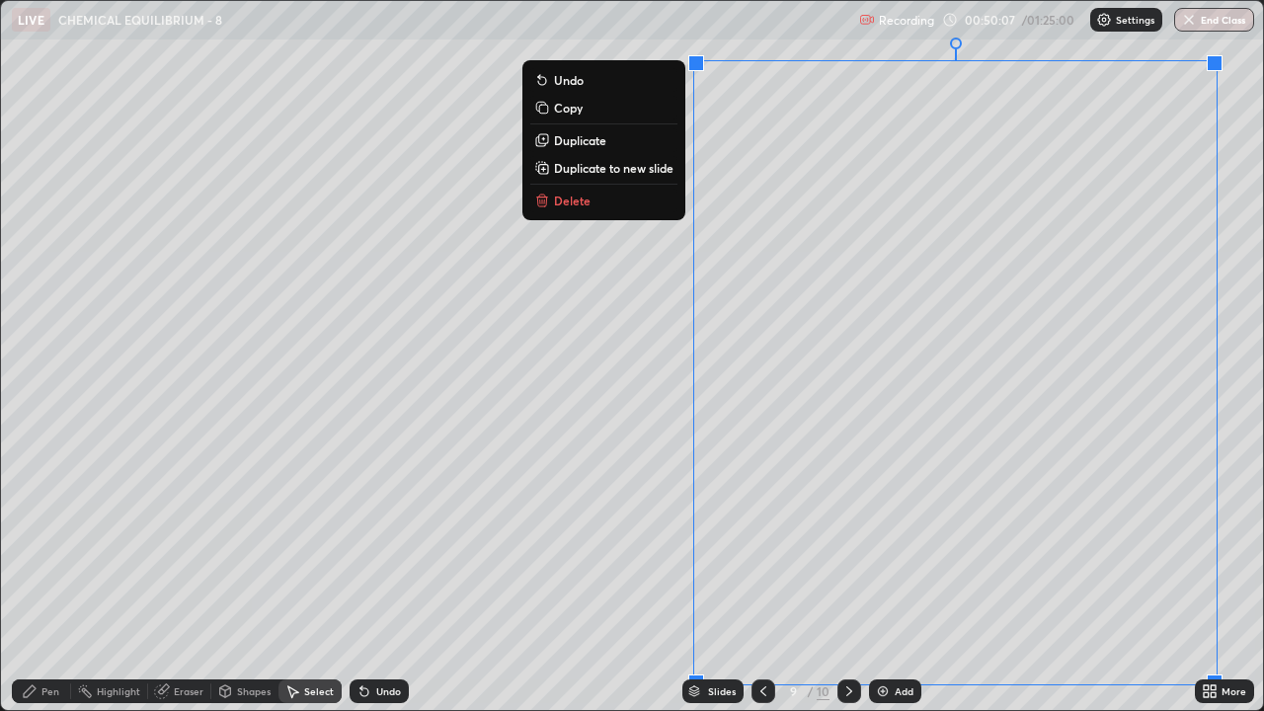
click at [651, 174] on p "Duplicate to new slide" at bounding box center [613, 168] width 119 height 16
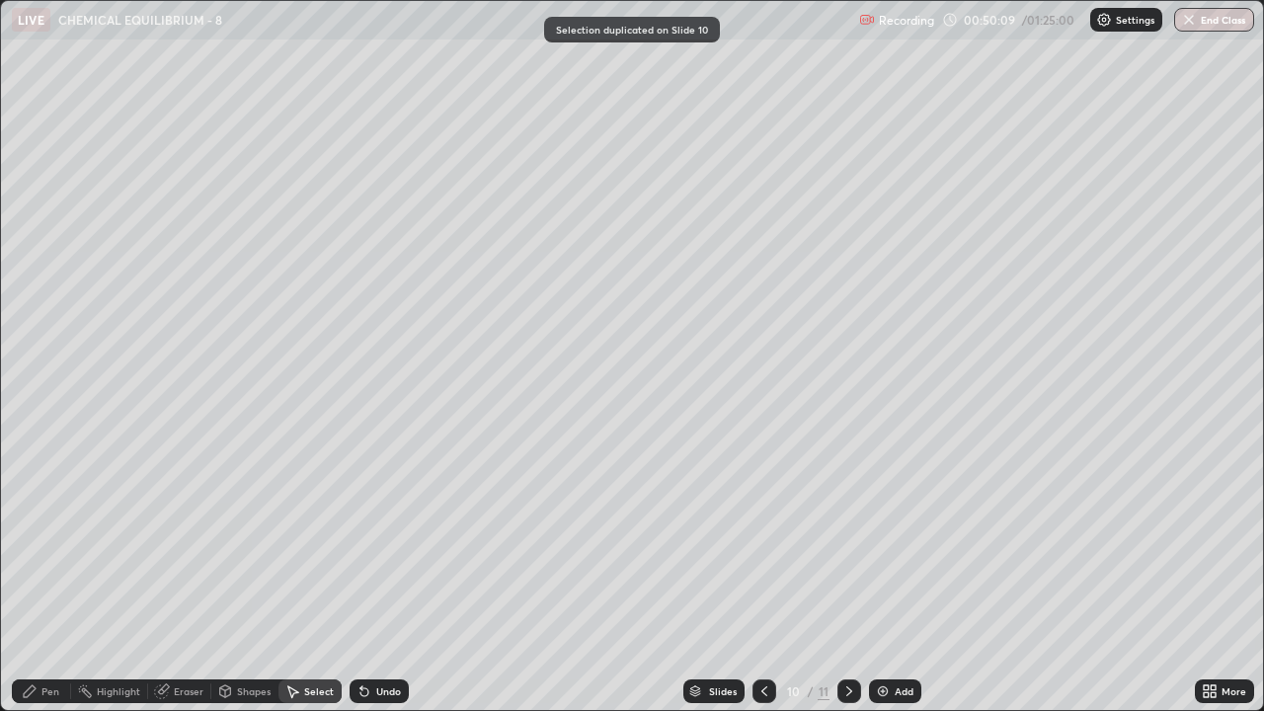
click at [37, 543] on icon at bounding box center [30, 691] width 16 height 16
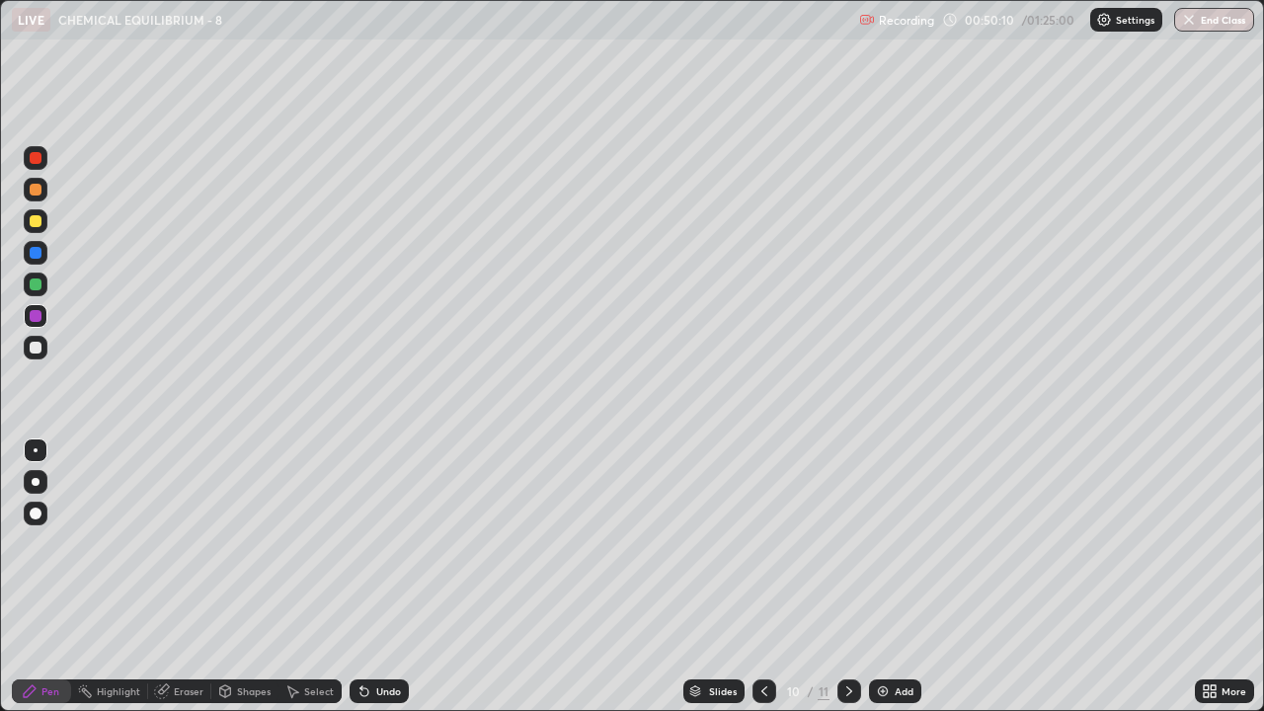
click at [36, 223] on div at bounding box center [36, 221] width 12 height 12
click at [360, 543] on icon at bounding box center [361, 687] width 2 height 2
click at [39, 347] on div at bounding box center [36, 348] width 12 height 12
click at [37, 224] on div at bounding box center [36, 221] width 12 height 12
click at [379, 543] on div "Undo" at bounding box center [388, 691] width 25 height 10
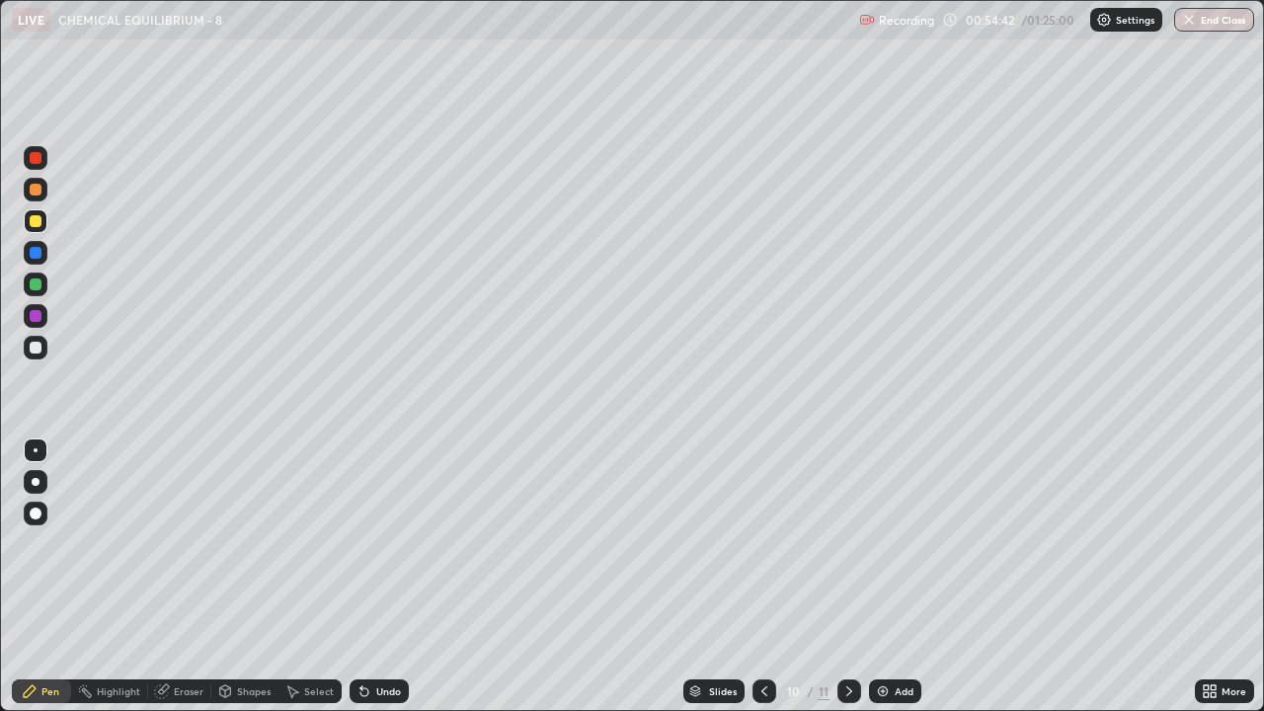
click at [379, 543] on div "Undo" at bounding box center [388, 691] width 25 height 10
click at [383, 543] on div "Undo" at bounding box center [388, 691] width 25 height 10
click at [386, 543] on div "Undo" at bounding box center [388, 691] width 25 height 10
click at [388, 543] on div "Undo" at bounding box center [388, 691] width 25 height 10
click at [385, 543] on div "Undo" at bounding box center [388, 691] width 25 height 10
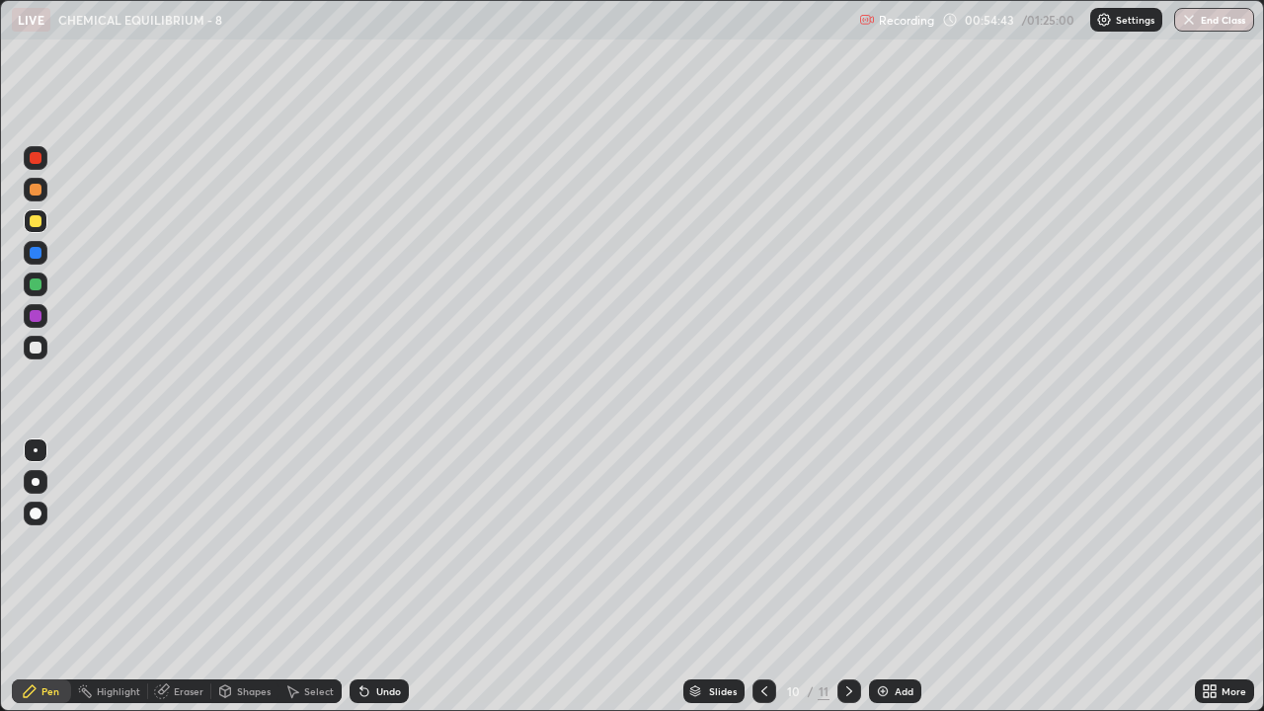
click at [386, 543] on div "Undo" at bounding box center [388, 691] width 25 height 10
click at [390, 543] on div "Undo" at bounding box center [378, 691] width 59 height 24
click at [389, 543] on div "Undo" at bounding box center [378, 691] width 59 height 24
click at [390, 543] on div "Undo" at bounding box center [378, 691] width 59 height 24
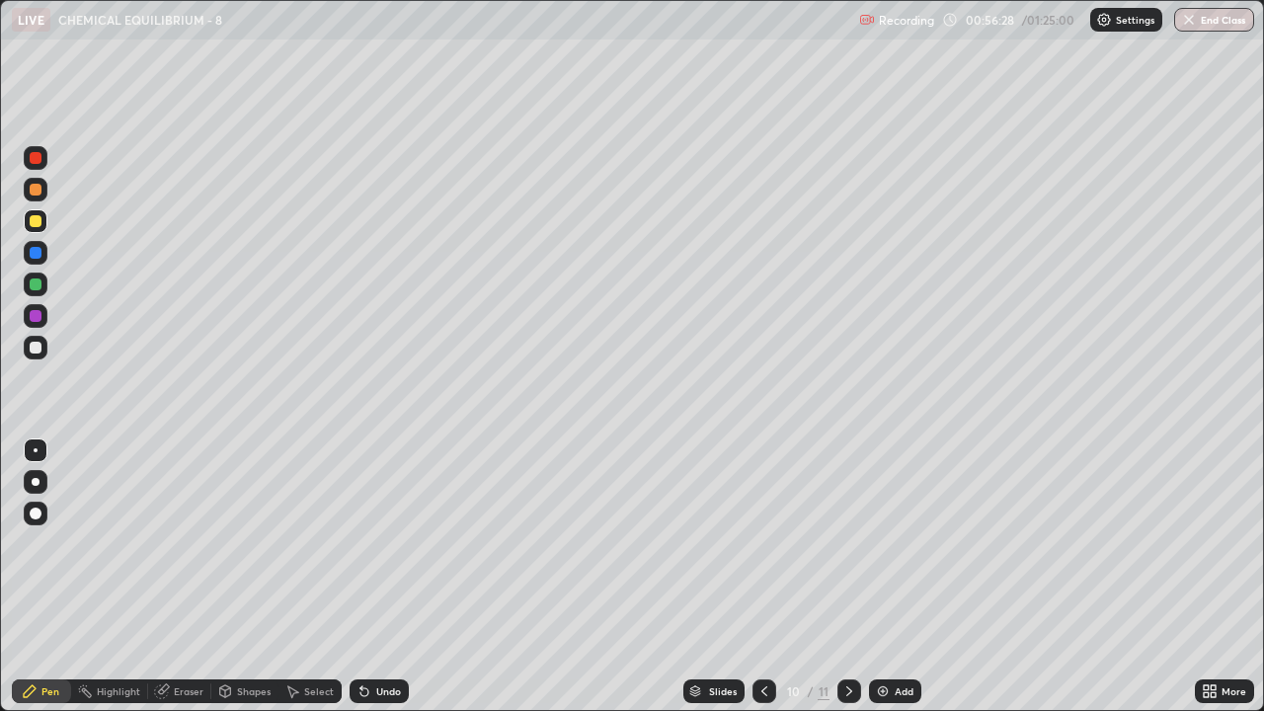
click at [304, 543] on div "Select" at bounding box center [319, 691] width 30 height 10
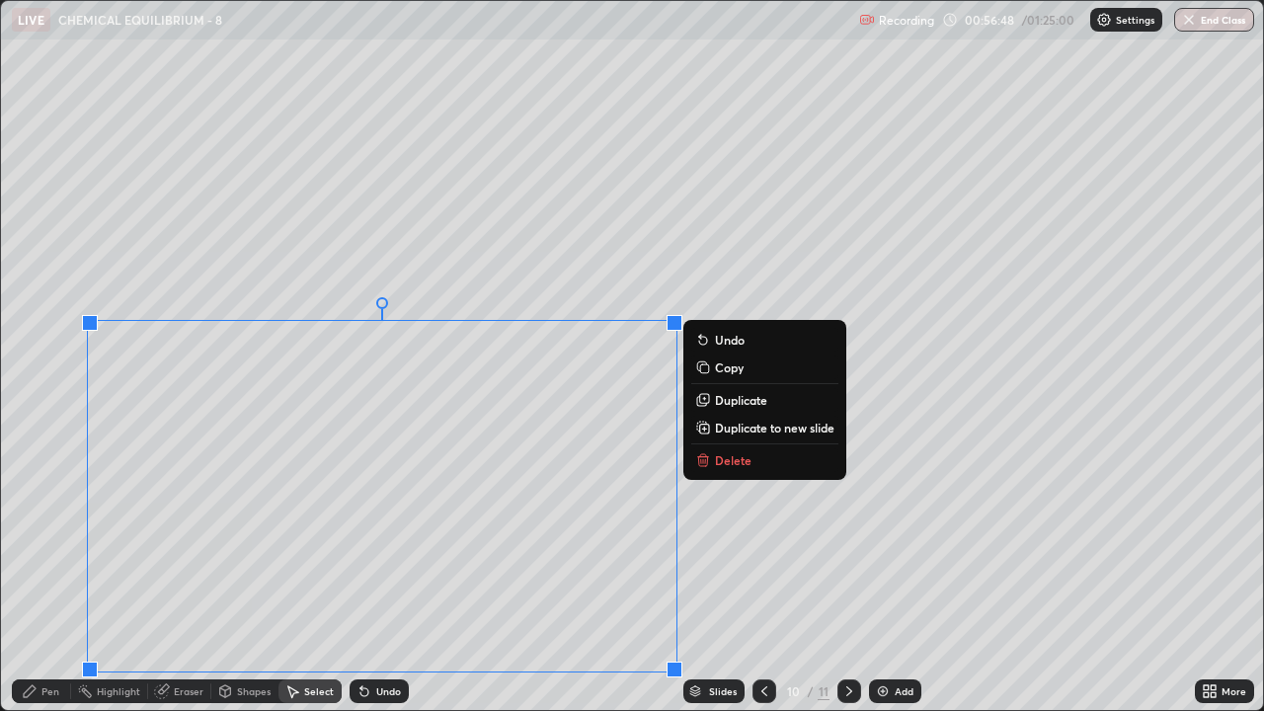
click at [734, 429] on p "Duplicate to new slide" at bounding box center [774, 428] width 119 height 16
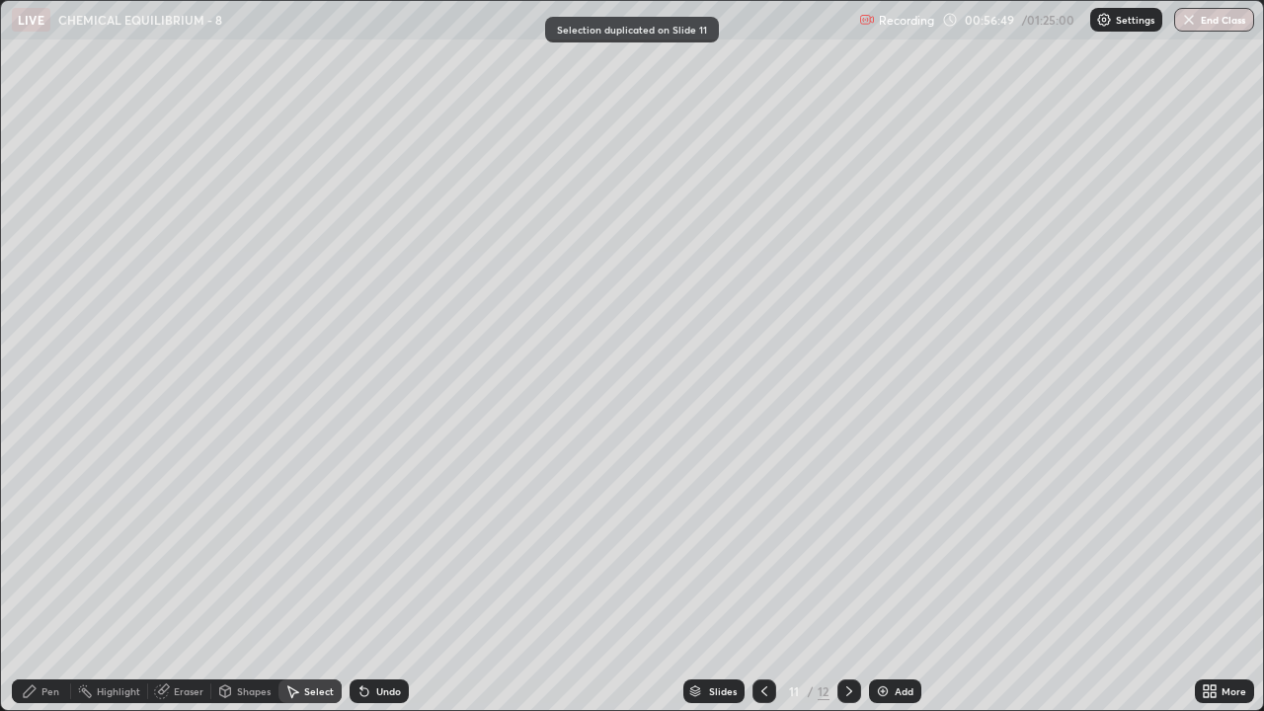
click at [179, 543] on div "Eraser" at bounding box center [189, 691] width 30 height 10
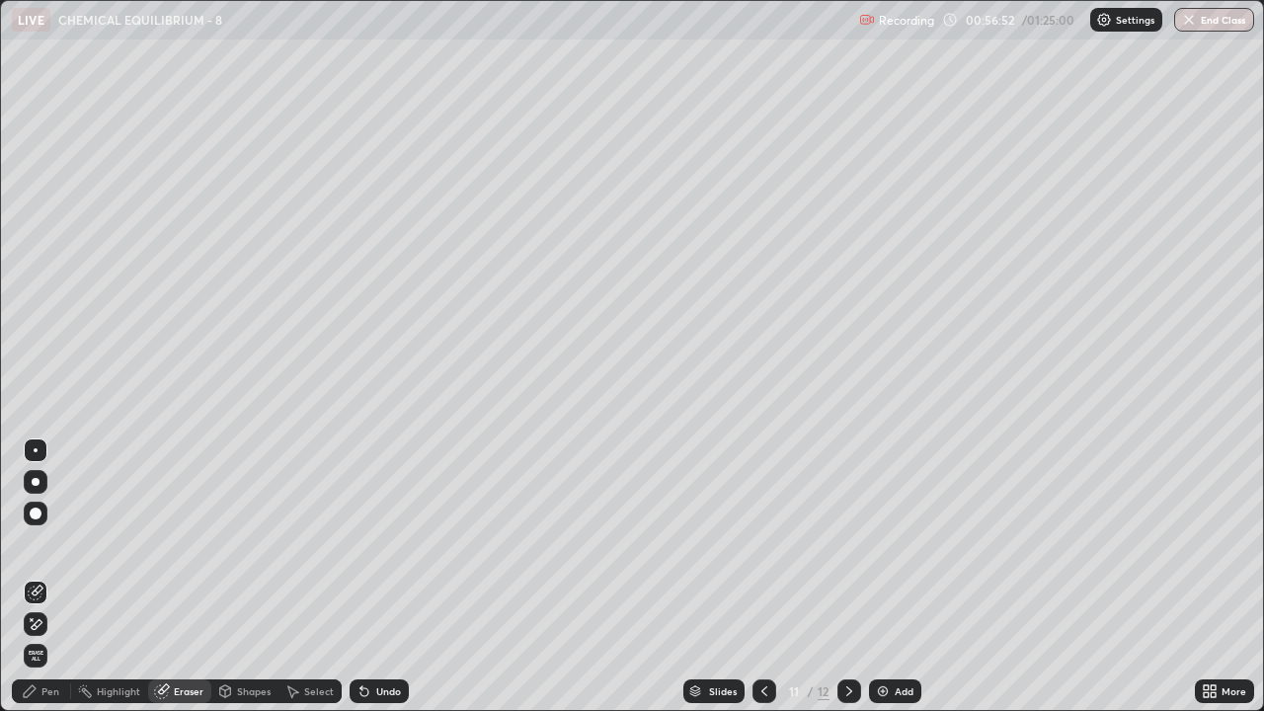
click at [49, 543] on div "Pen" at bounding box center [50, 691] width 18 height 10
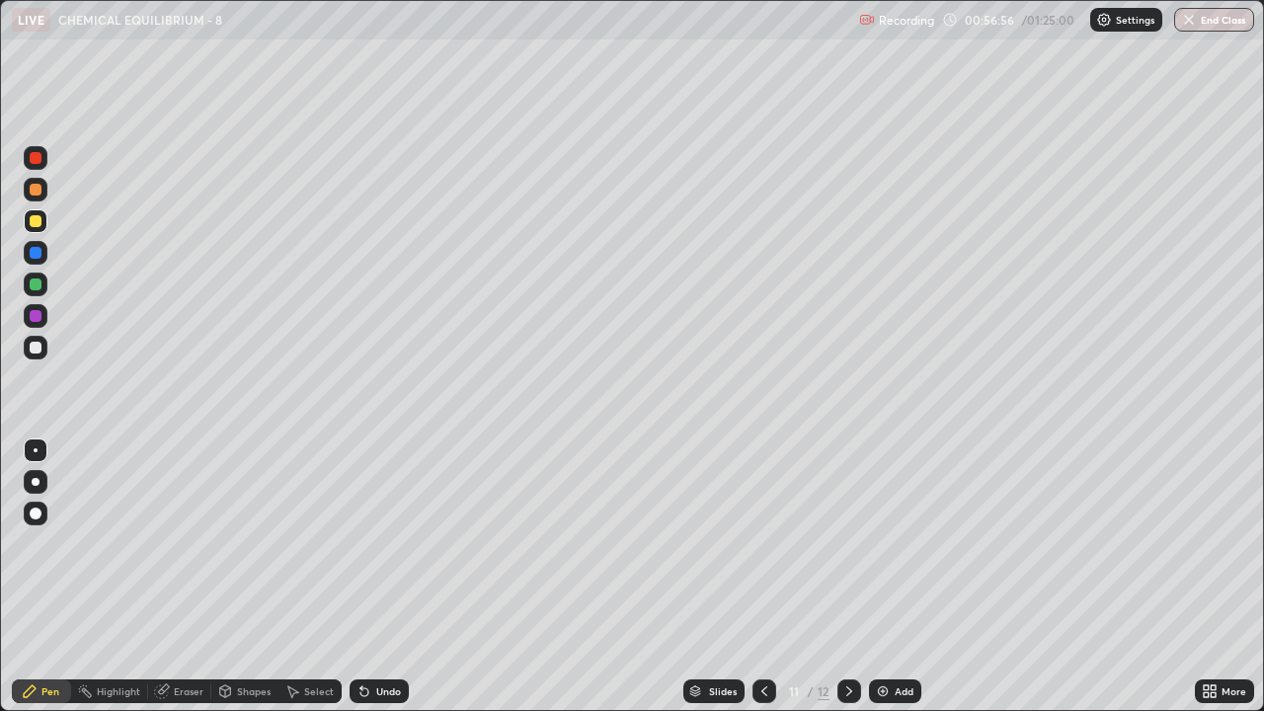
click at [37, 351] on div at bounding box center [36, 348] width 12 height 12
click at [38, 283] on div at bounding box center [36, 284] width 12 height 12
click at [27, 322] on div at bounding box center [36, 316] width 24 height 24
click at [35, 347] on div at bounding box center [36, 348] width 12 height 12
click at [38, 320] on div at bounding box center [36, 316] width 12 height 12
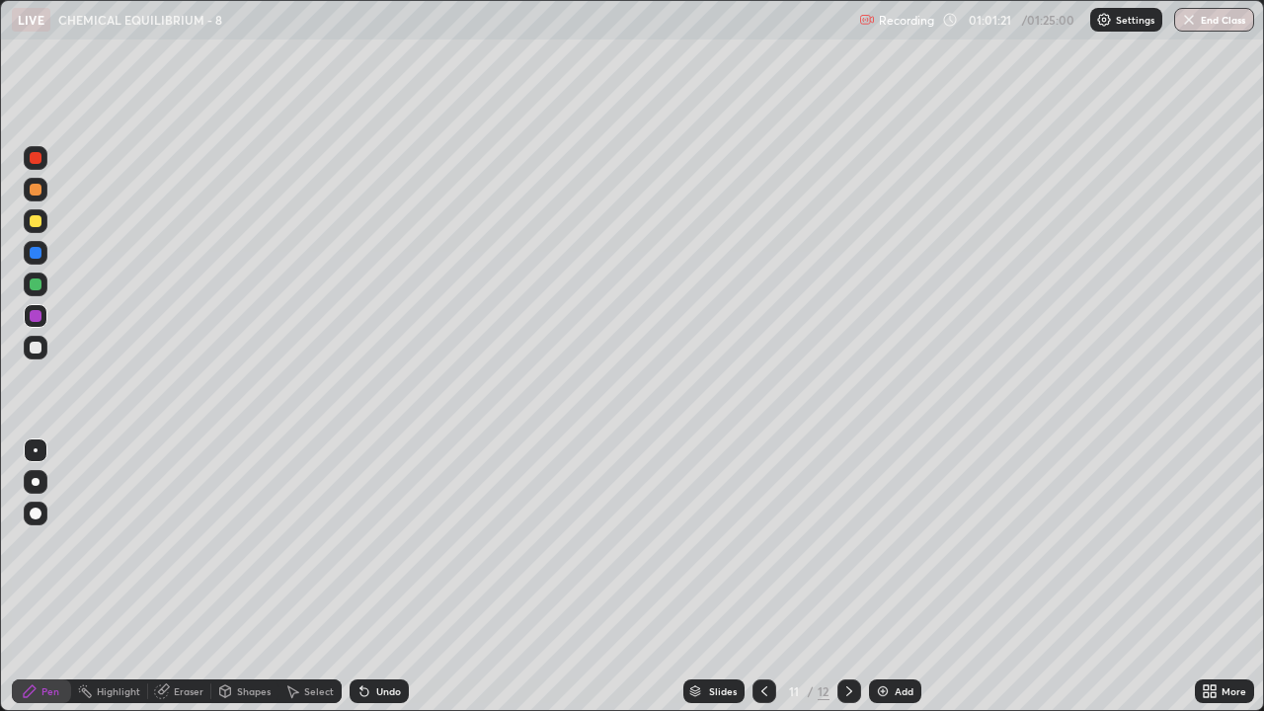
click at [32, 194] on div at bounding box center [36, 190] width 12 height 12
click at [36, 159] on div at bounding box center [36, 158] width 12 height 12
click at [37, 314] on div at bounding box center [36, 316] width 12 height 12
click at [39, 348] on div at bounding box center [36, 348] width 12 height 12
click at [36, 160] on div at bounding box center [36, 158] width 12 height 12
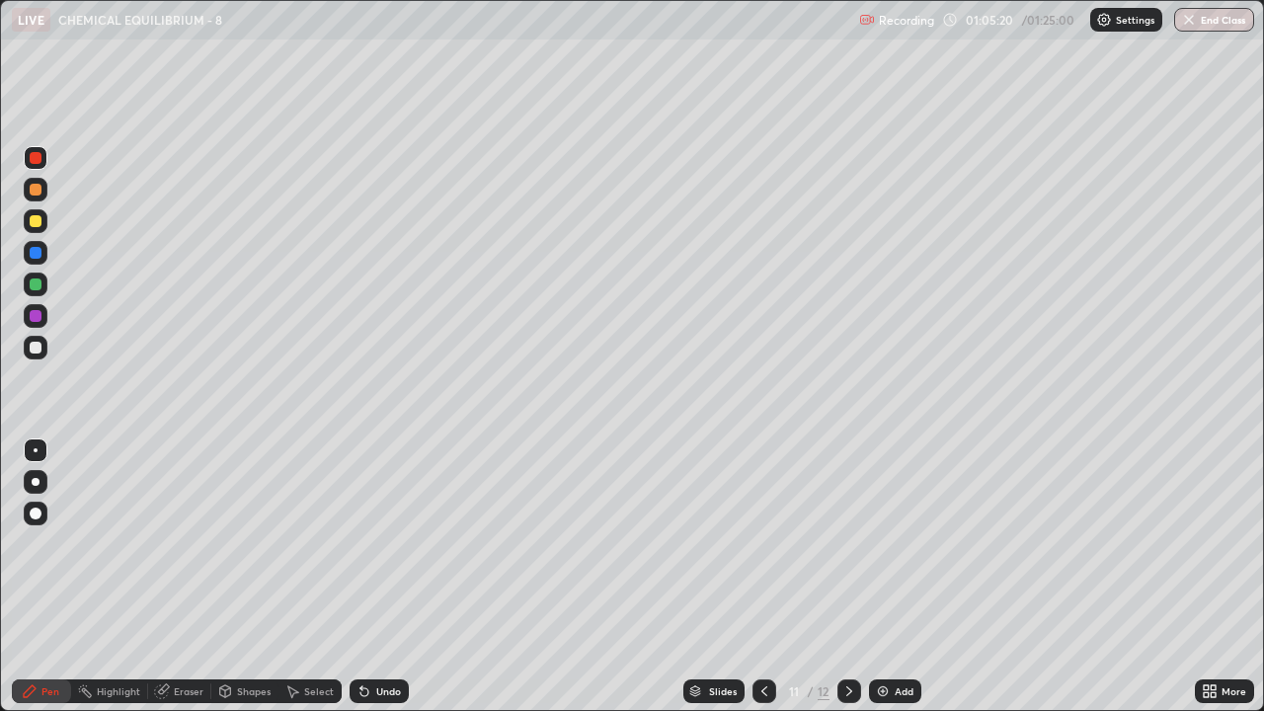
click at [38, 287] on div at bounding box center [36, 284] width 12 height 12
click at [33, 258] on div at bounding box center [36, 253] width 12 height 12
click at [29, 355] on div at bounding box center [36, 348] width 24 height 24
click at [37, 348] on div at bounding box center [36, 348] width 12 height 12
click at [33, 224] on div at bounding box center [36, 221] width 12 height 12
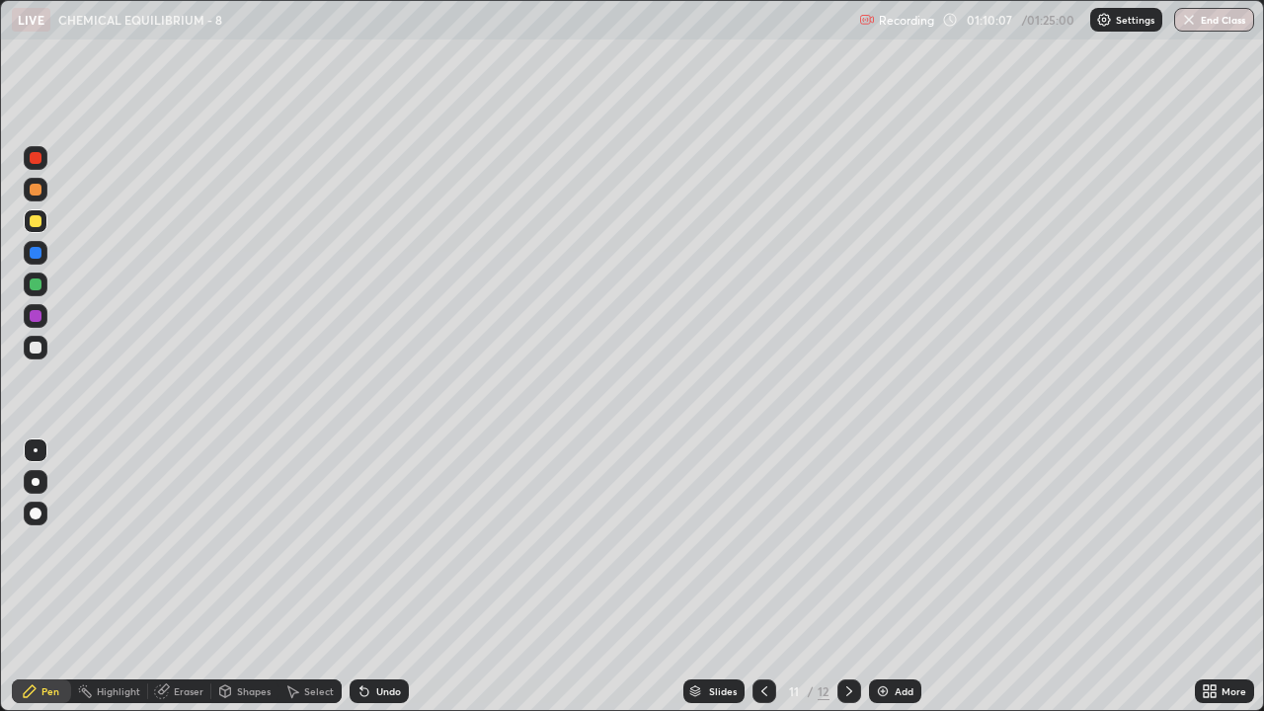
click at [846, 543] on icon at bounding box center [849, 691] width 16 height 16
click at [376, 543] on div "Undo" at bounding box center [388, 691] width 25 height 10
click at [30, 352] on div at bounding box center [36, 348] width 24 height 24
click at [37, 320] on div at bounding box center [36, 316] width 12 height 12
click at [37, 283] on div at bounding box center [36, 284] width 12 height 12
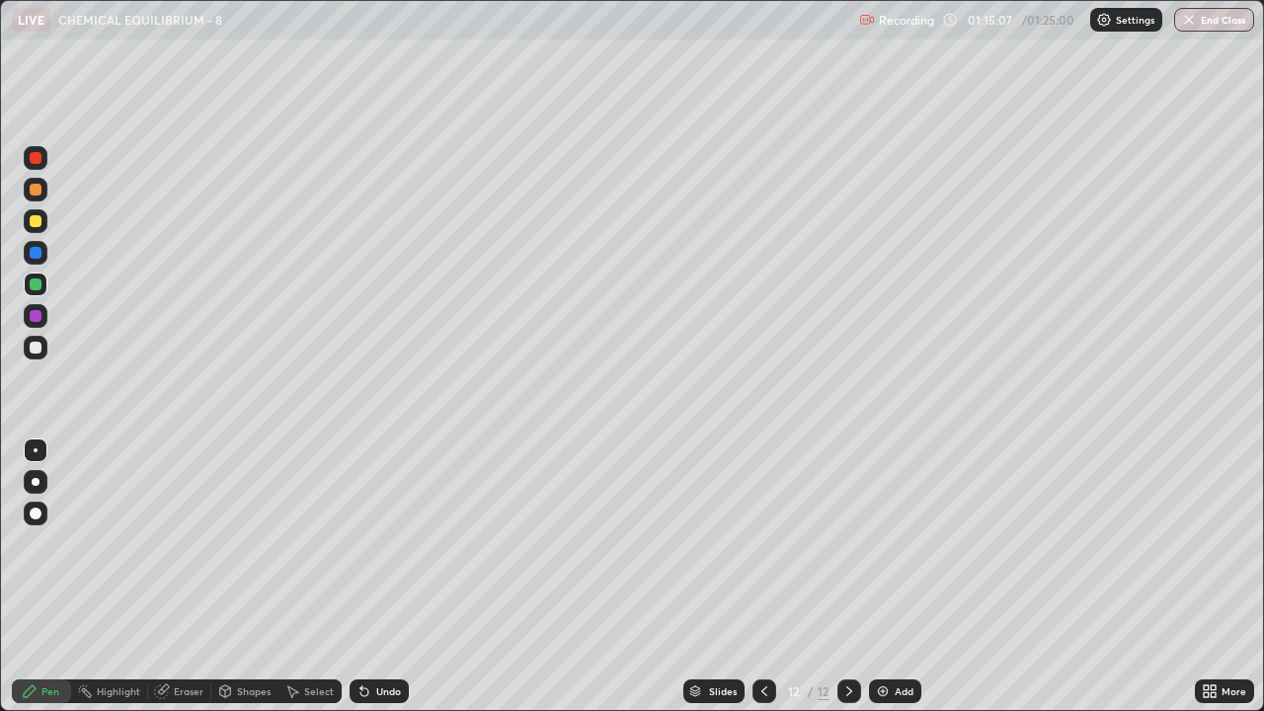
click at [36, 254] on div at bounding box center [36, 253] width 12 height 12
click at [36, 193] on div at bounding box center [36, 190] width 12 height 12
click at [36, 349] on div at bounding box center [36, 348] width 12 height 12
click at [39, 168] on div at bounding box center [36, 158] width 24 height 24
click at [34, 522] on div at bounding box center [36, 514] width 24 height 24
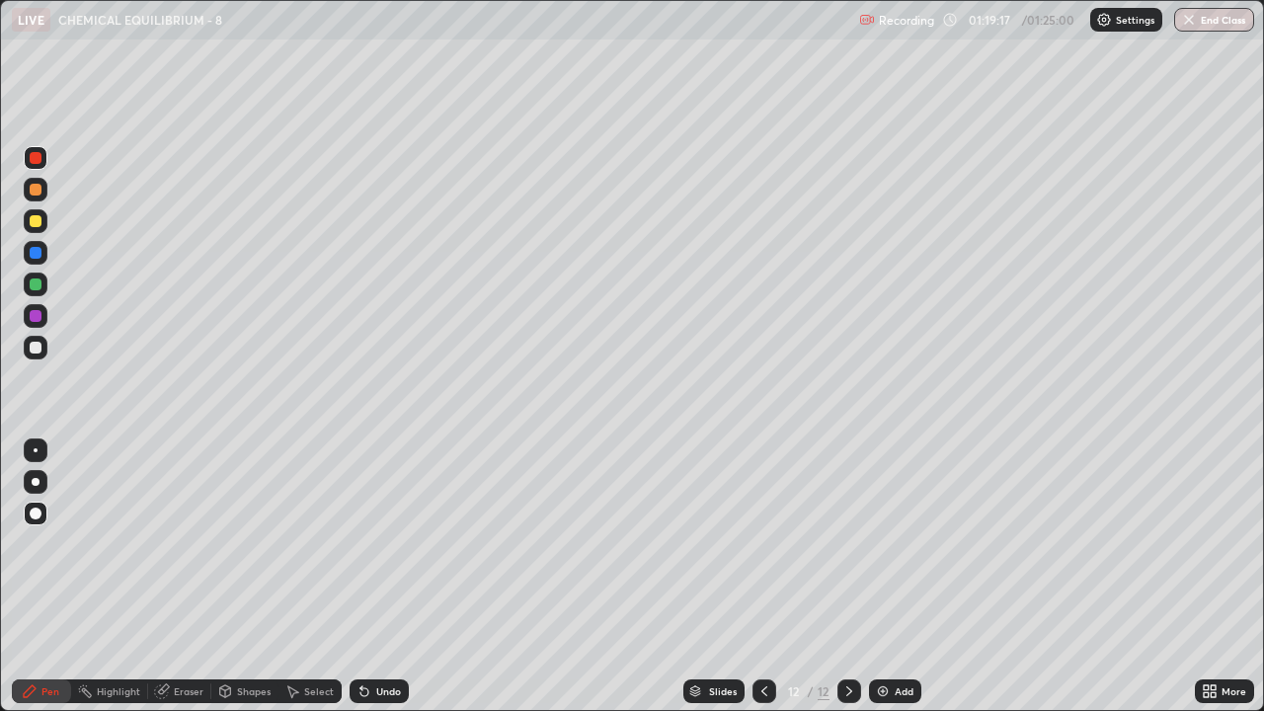
click at [37, 163] on div at bounding box center [36, 158] width 12 height 12
click at [1219, 22] on button "End Class" at bounding box center [1215, 20] width 78 height 24
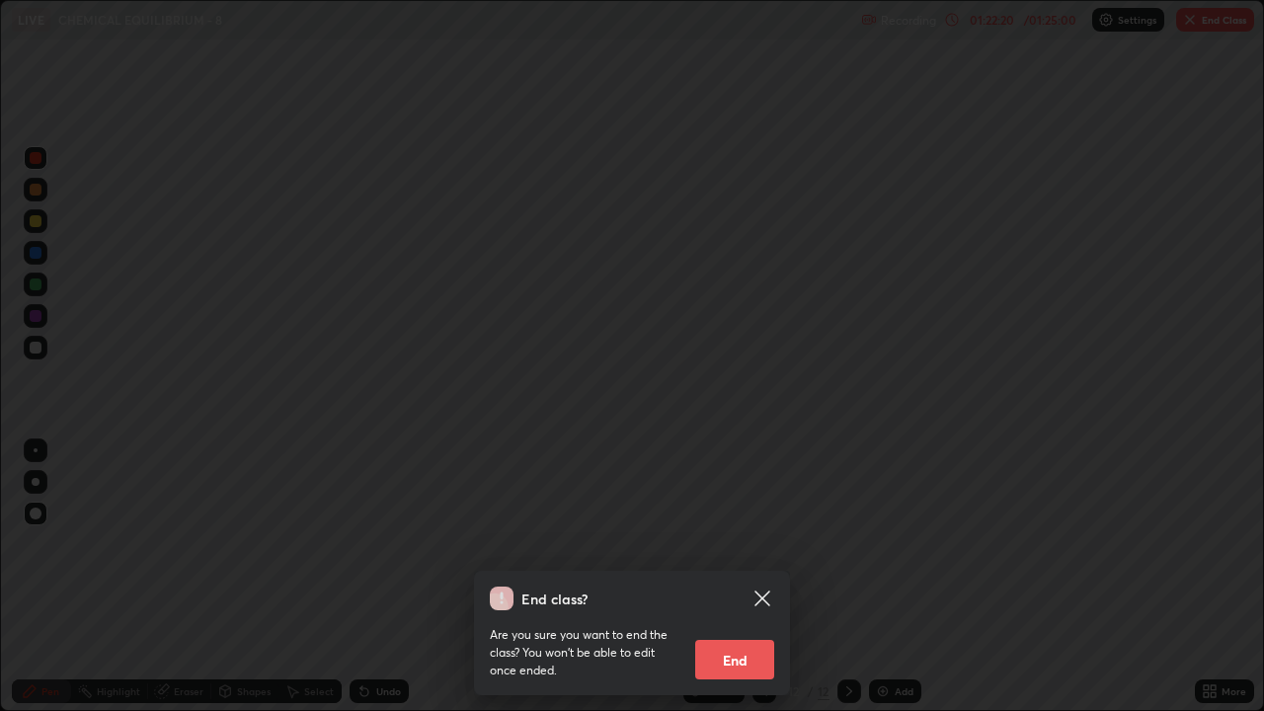
click at [742, 543] on button "End" at bounding box center [734, 659] width 79 height 39
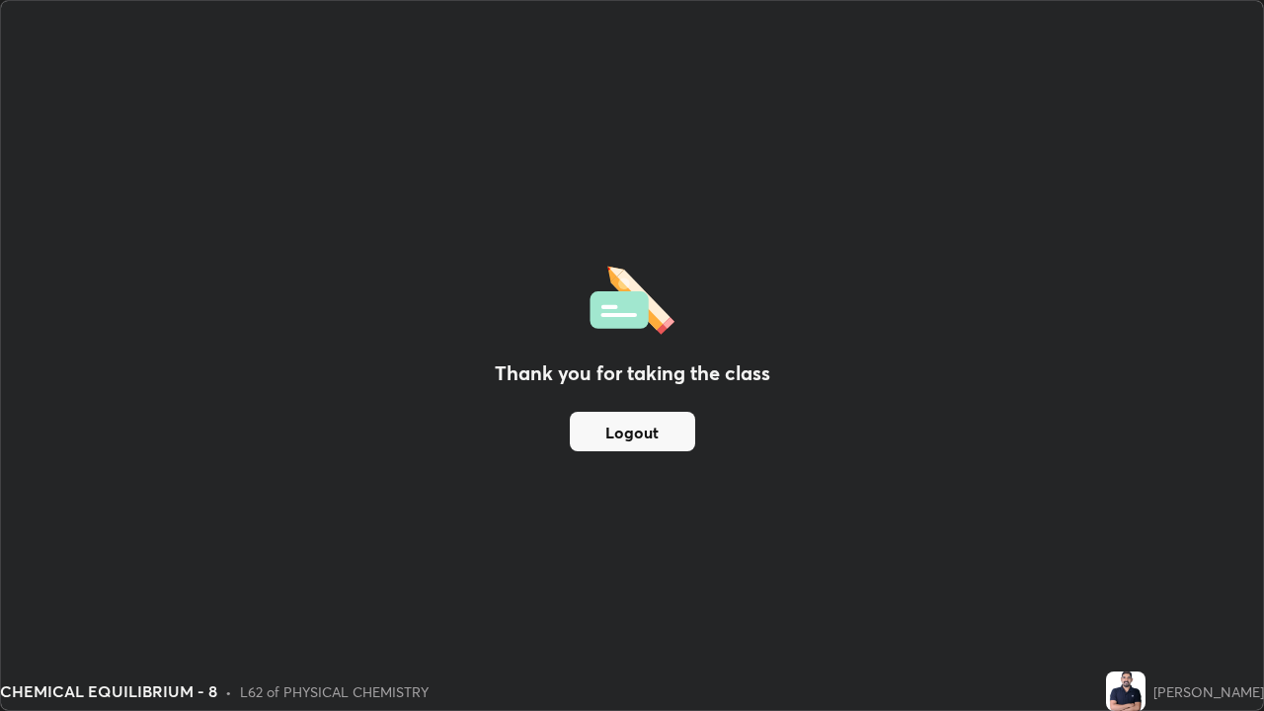
click at [671, 430] on button "Logout" at bounding box center [632, 431] width 125 height 39
click at [667, 434] on button "Logout" at bounding box center [632, 431] width 125 height 39
click at [668, 425] on button "Logout" at bounding box center [632, 431] width 125 height 39
click at [673, 430] on button "Logout" at bounding box center [632, 431] width 125 height 39
